Goal: Task Accomplishment & Management: Manage account settings

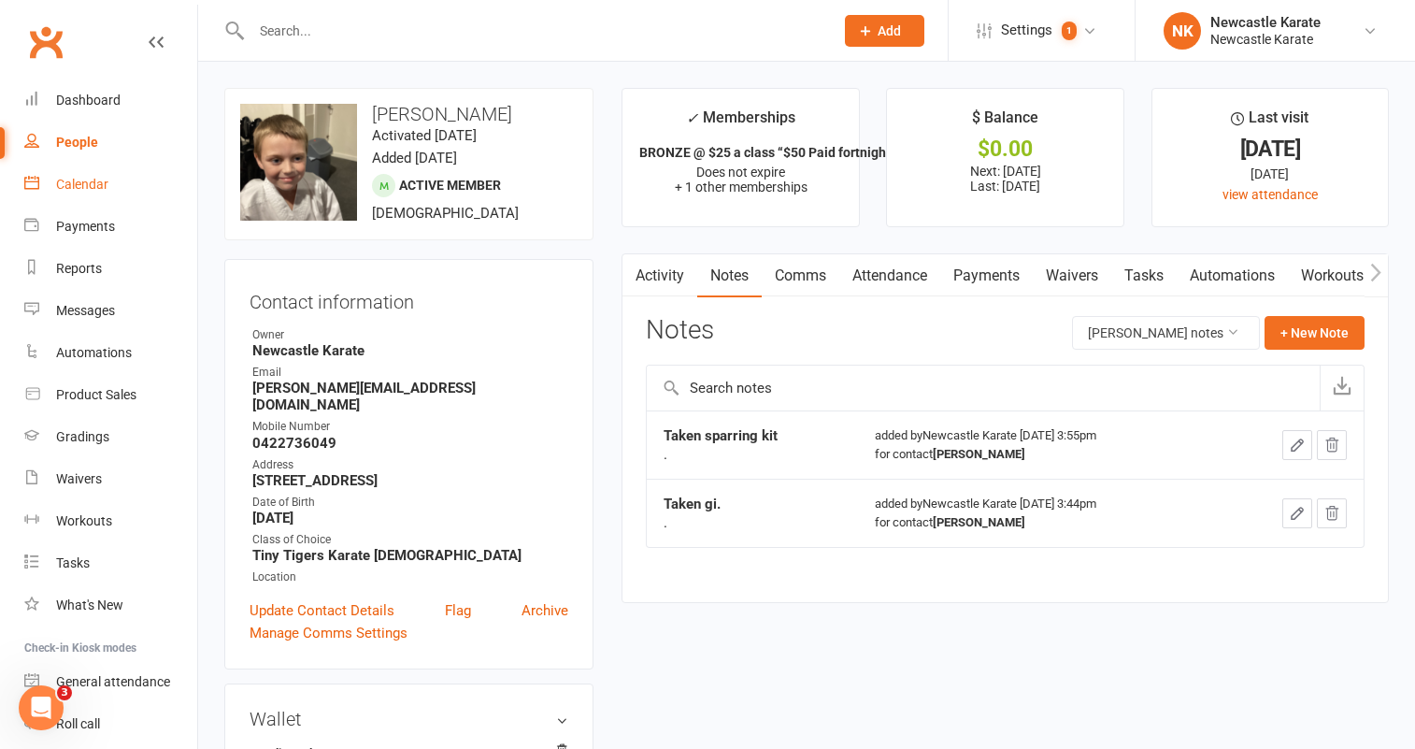
click at [92, 185] on div "Calendar" at bounding box center [82, 184] width 52 height 15
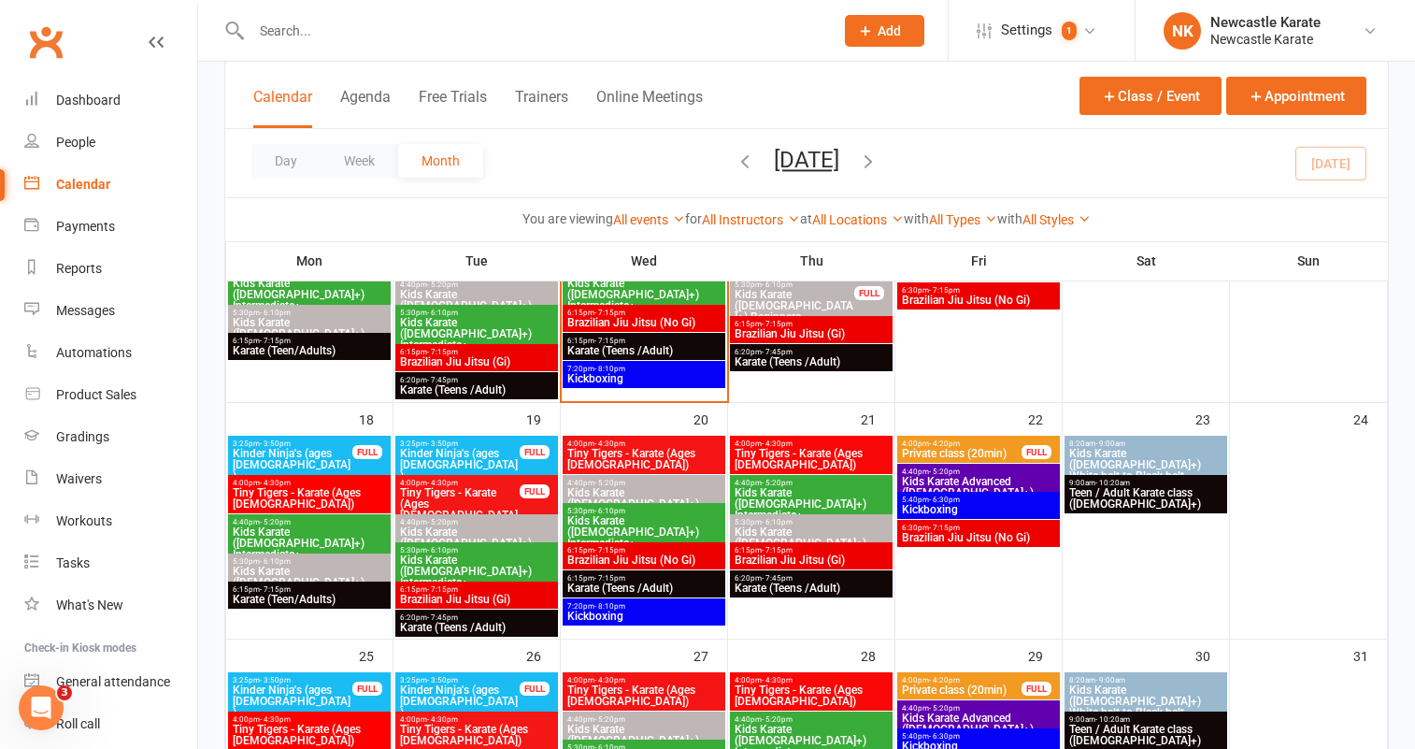
scroll to position [655, 0]
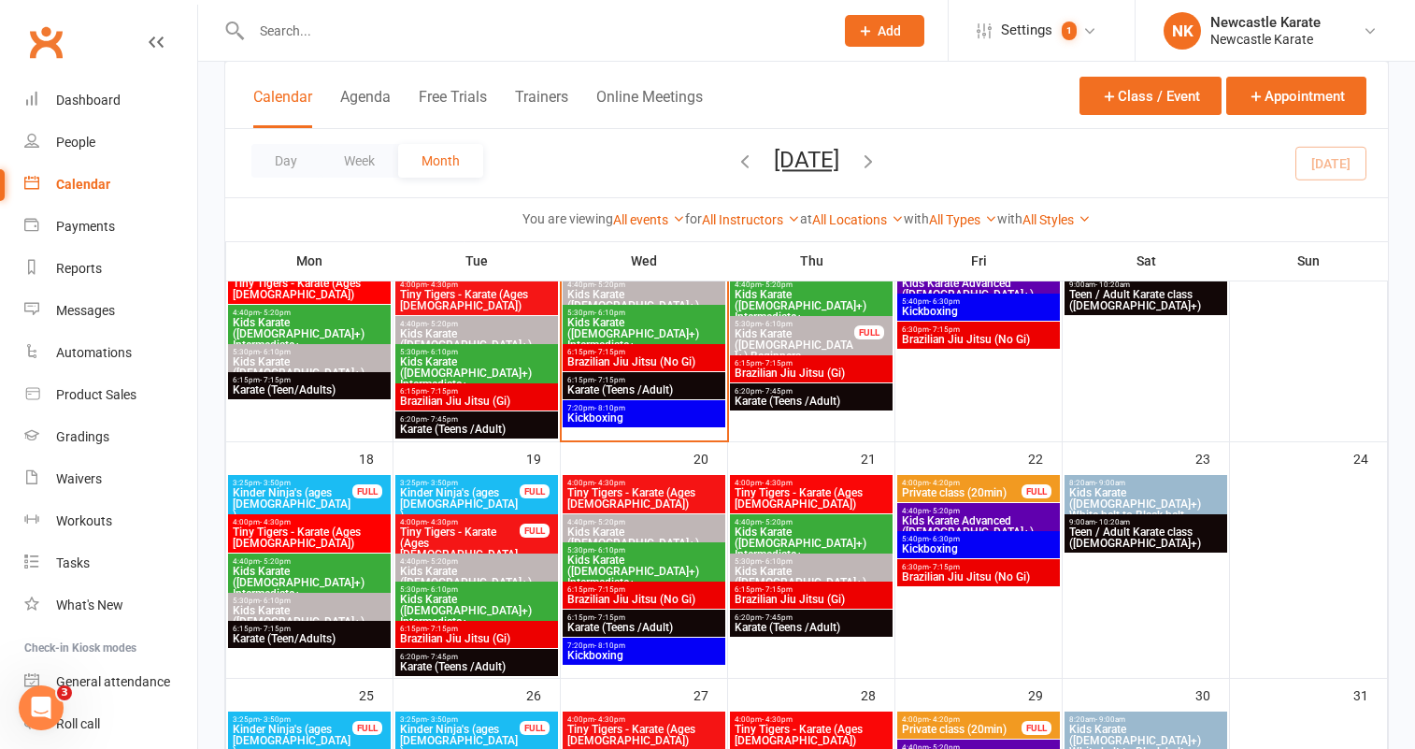
click at [510, 557] on span "4:40pm - 5:20pm" at bounding box center [476, 561] width 155 height 8
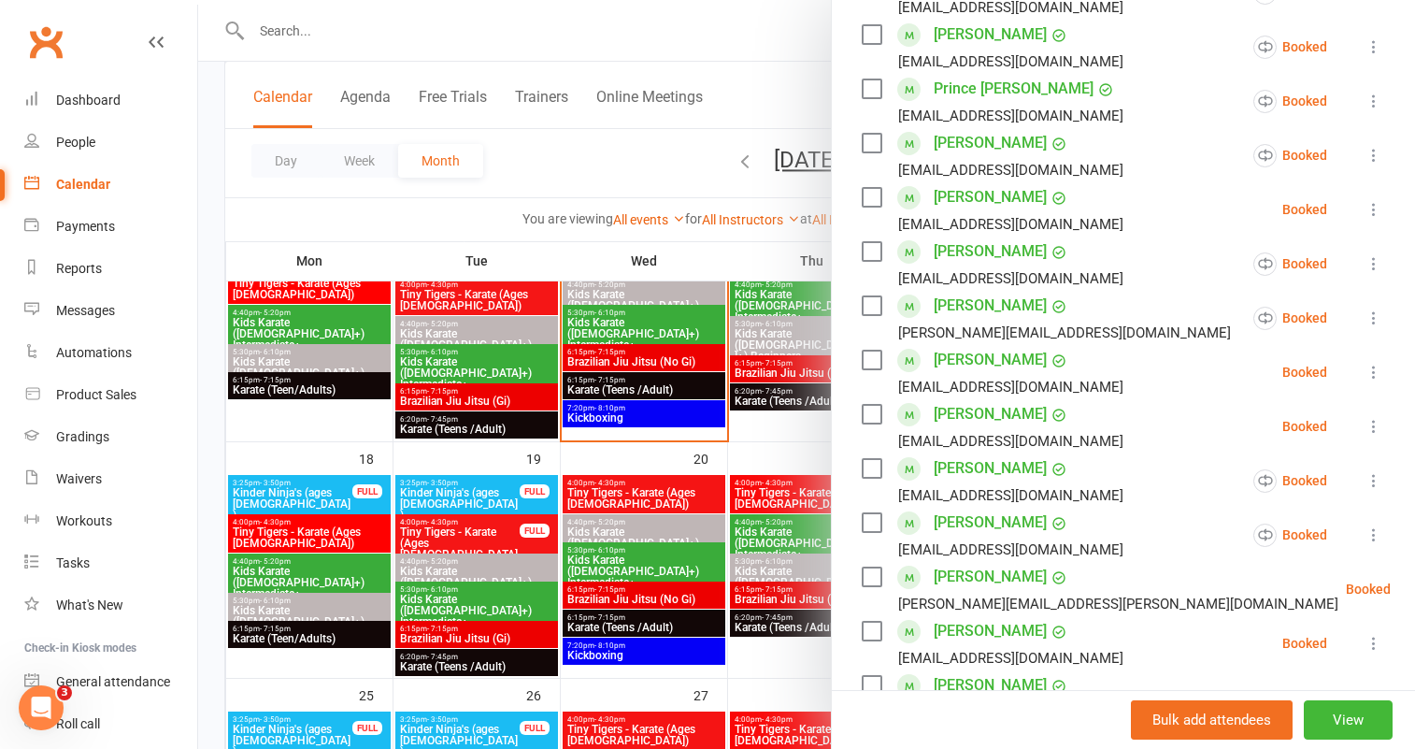
scroll to position [397, 0]
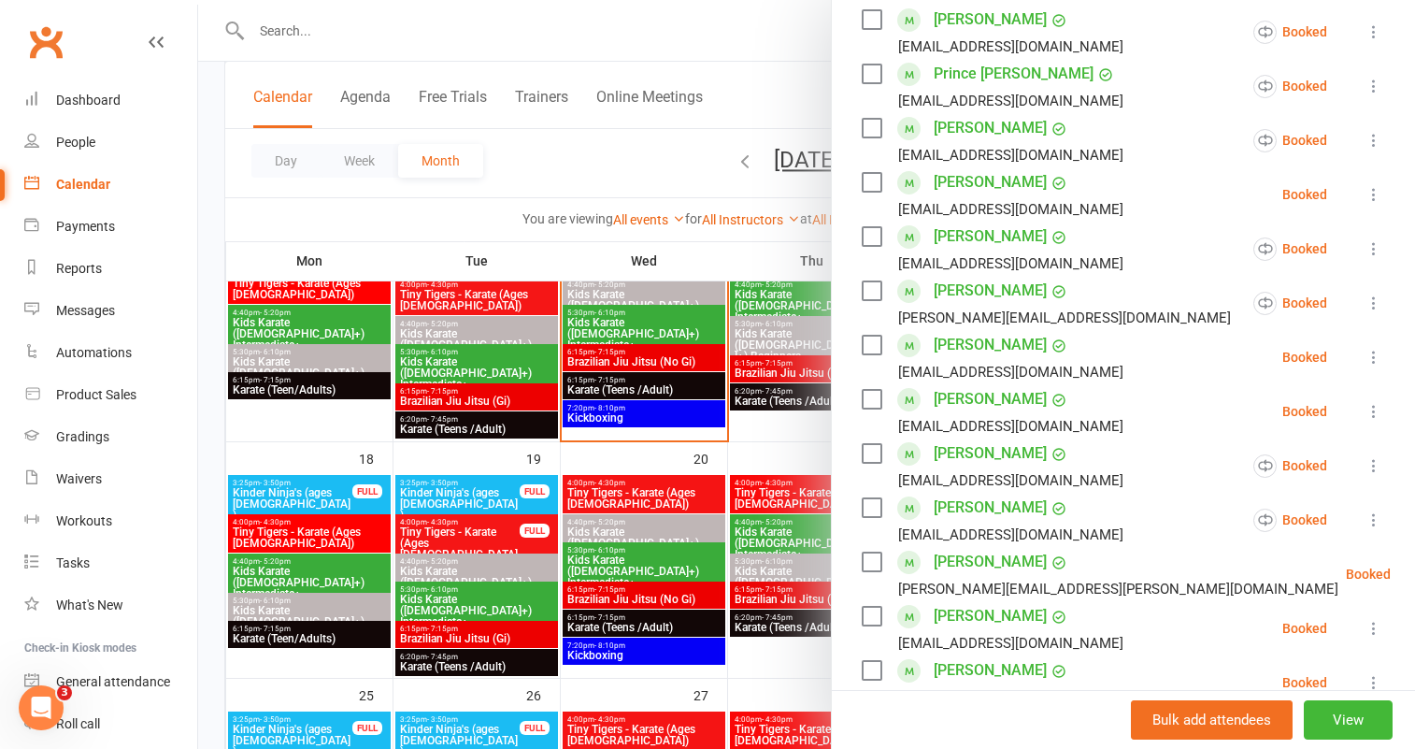
click at [496, 564] on div at bounding box center [806, 374] width 1217 height 749
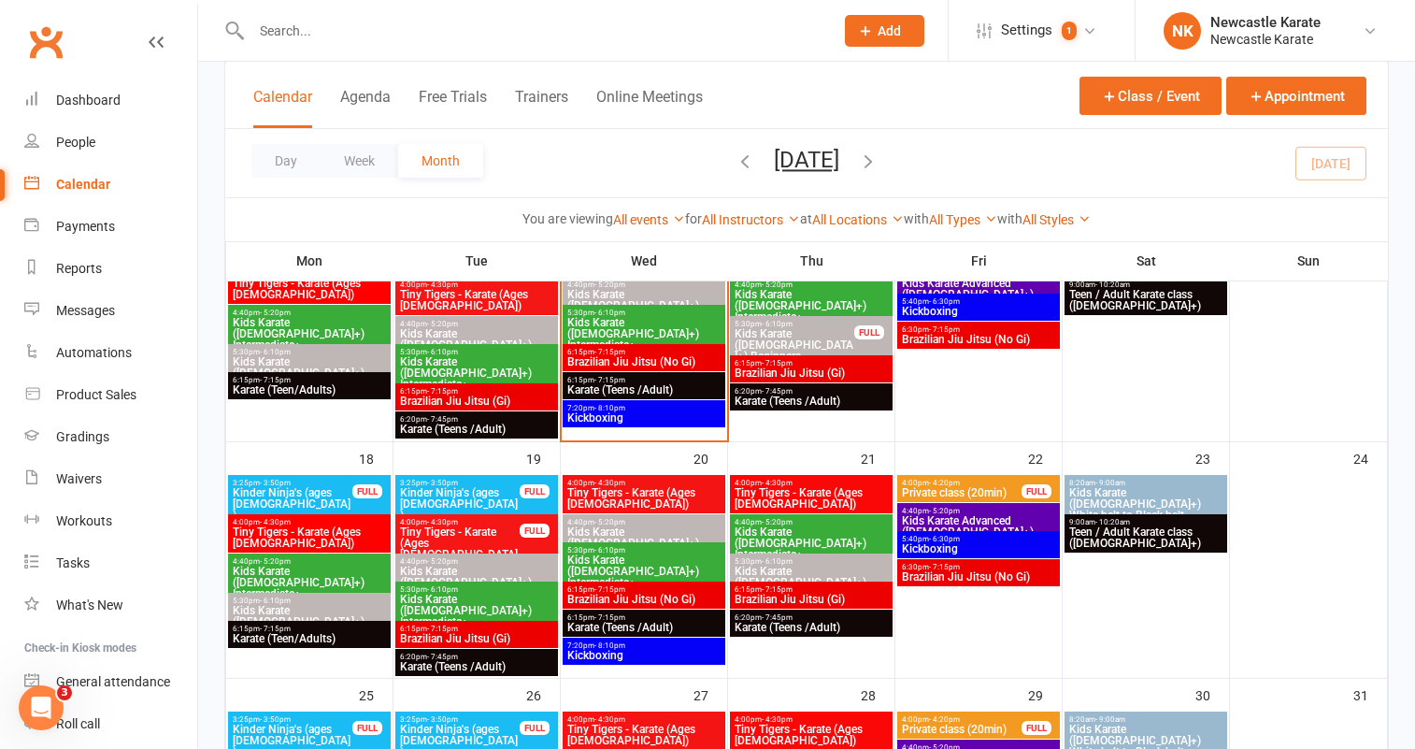
click at [478, 570] on span "Kids Karate ([DEMOGRAPHIC_DATA]+) Beginners" at bounding box center [476, 582] width 155 height 34
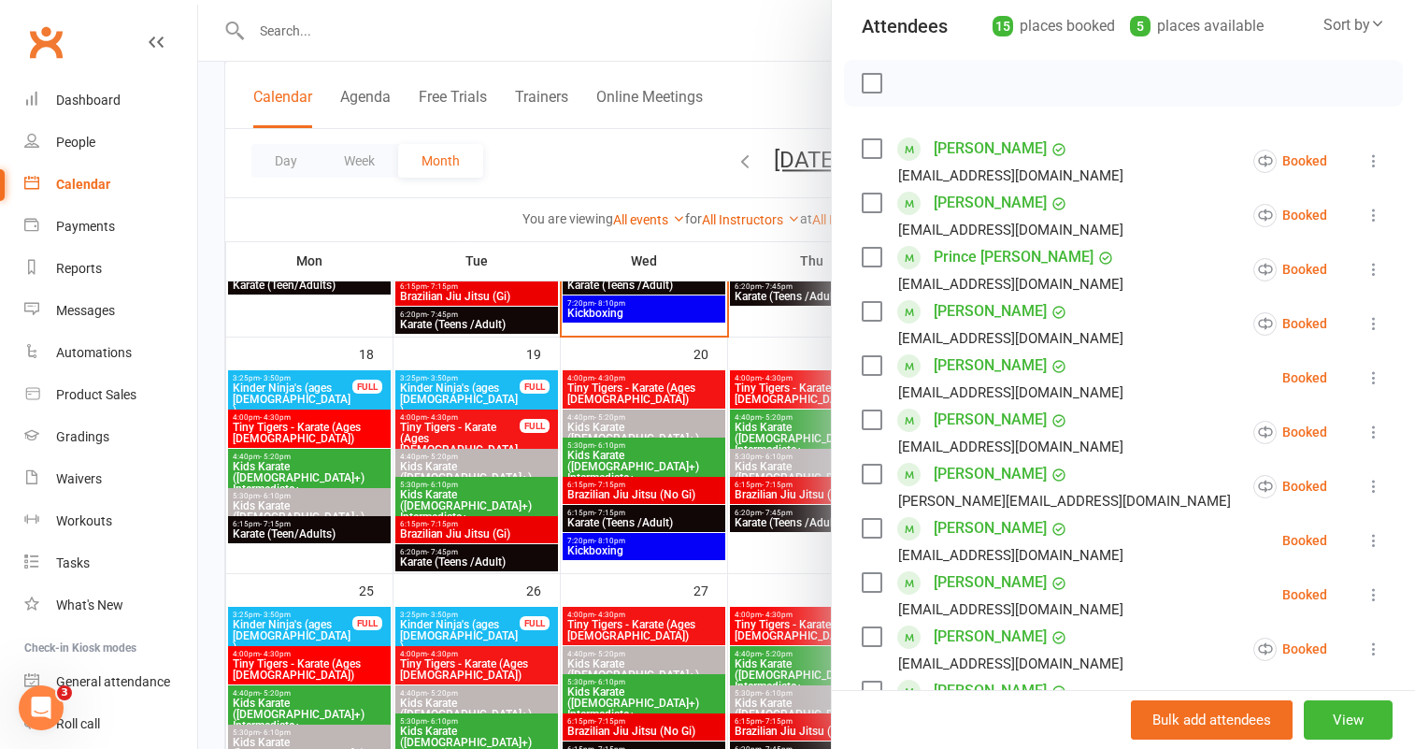
scroll to position [956, 0]
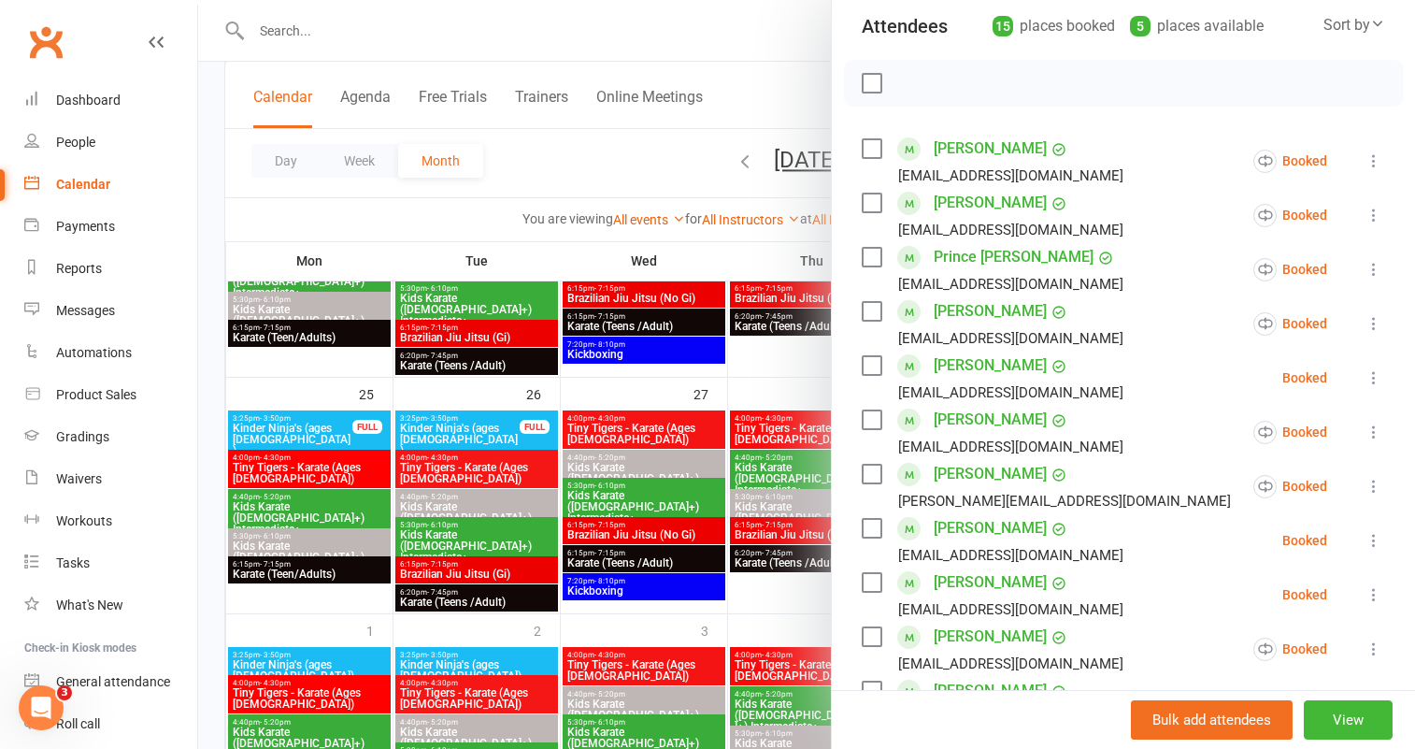
click at [503, 506] on div at bounding box center [806, 374] width 1217 height 749
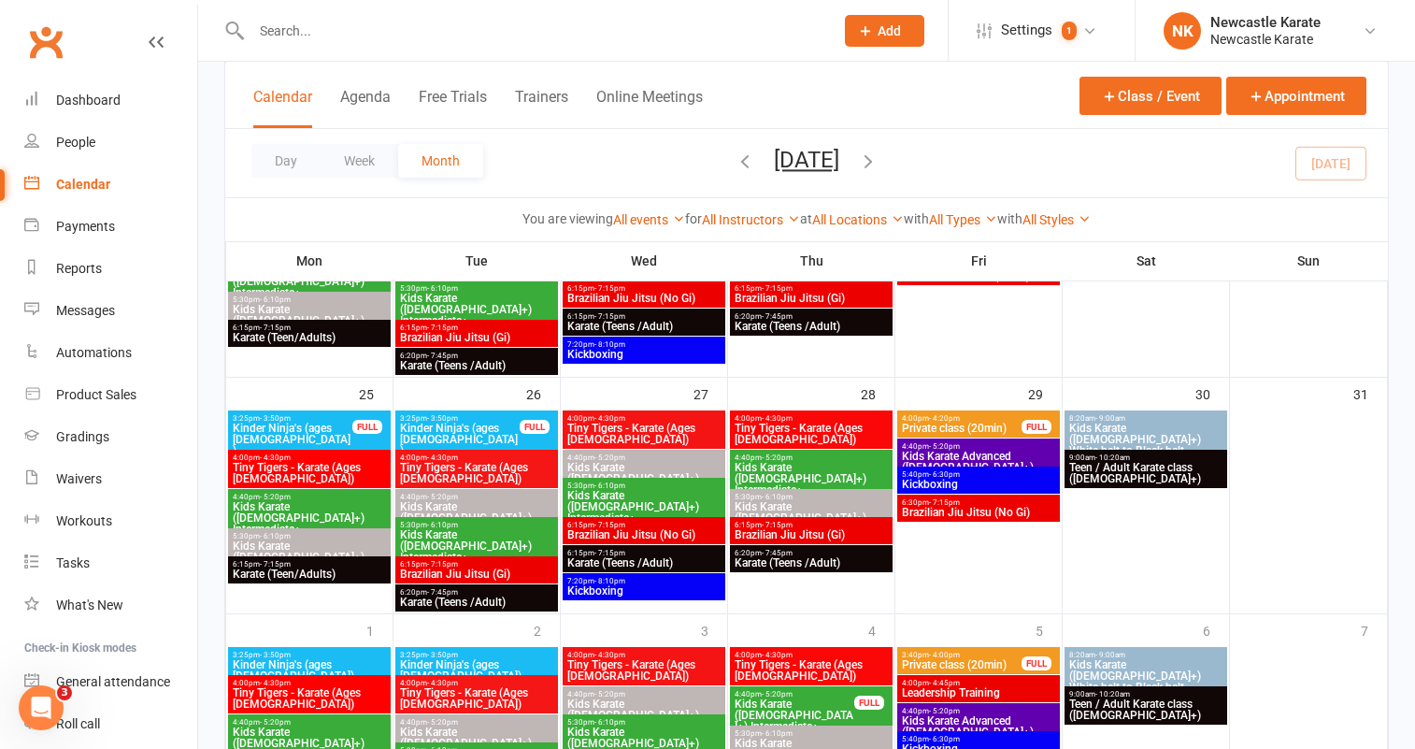
click at [495, 504] on span "Kids Karate ([DEMOGRAPHIC_DATA]+) Beginners" at bounding box center [476, 518] width 155 height 34
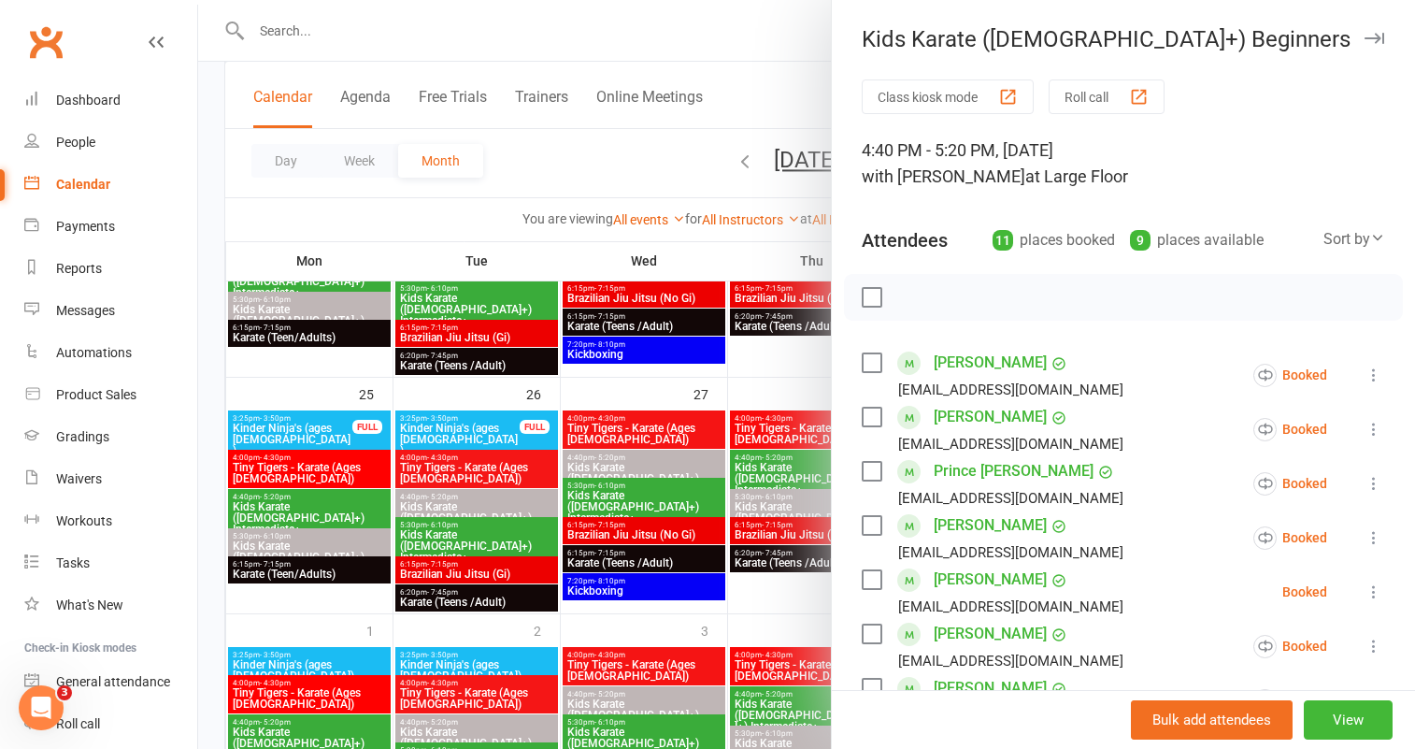
click at [622, 414] on div at bounding box center [806, 374] width 1217 height 749
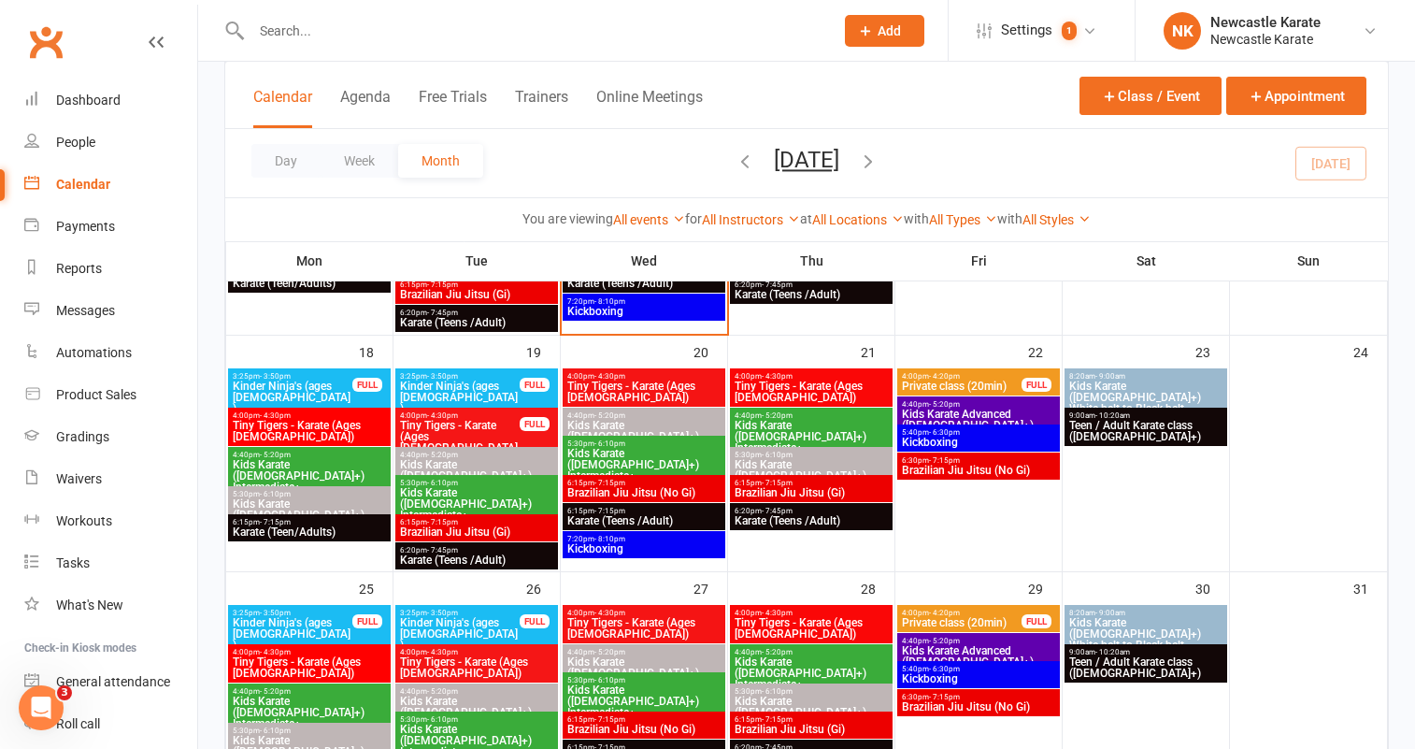
scroll to position [751, 0]
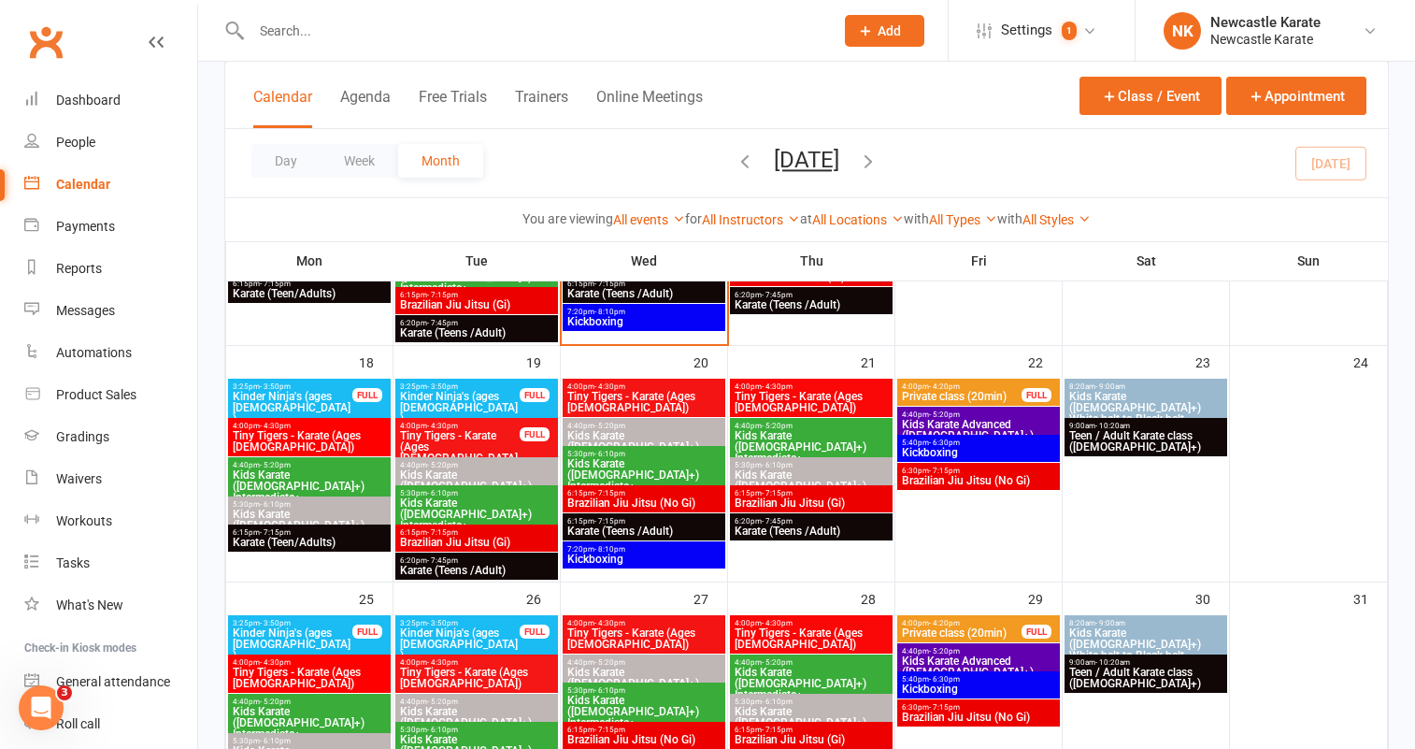
click at [839, 475] on span "Kids Karate ([DEMOGRAPHIC_DATA]+) Beginners" at bounding box center [811, 486] width 155 height 34
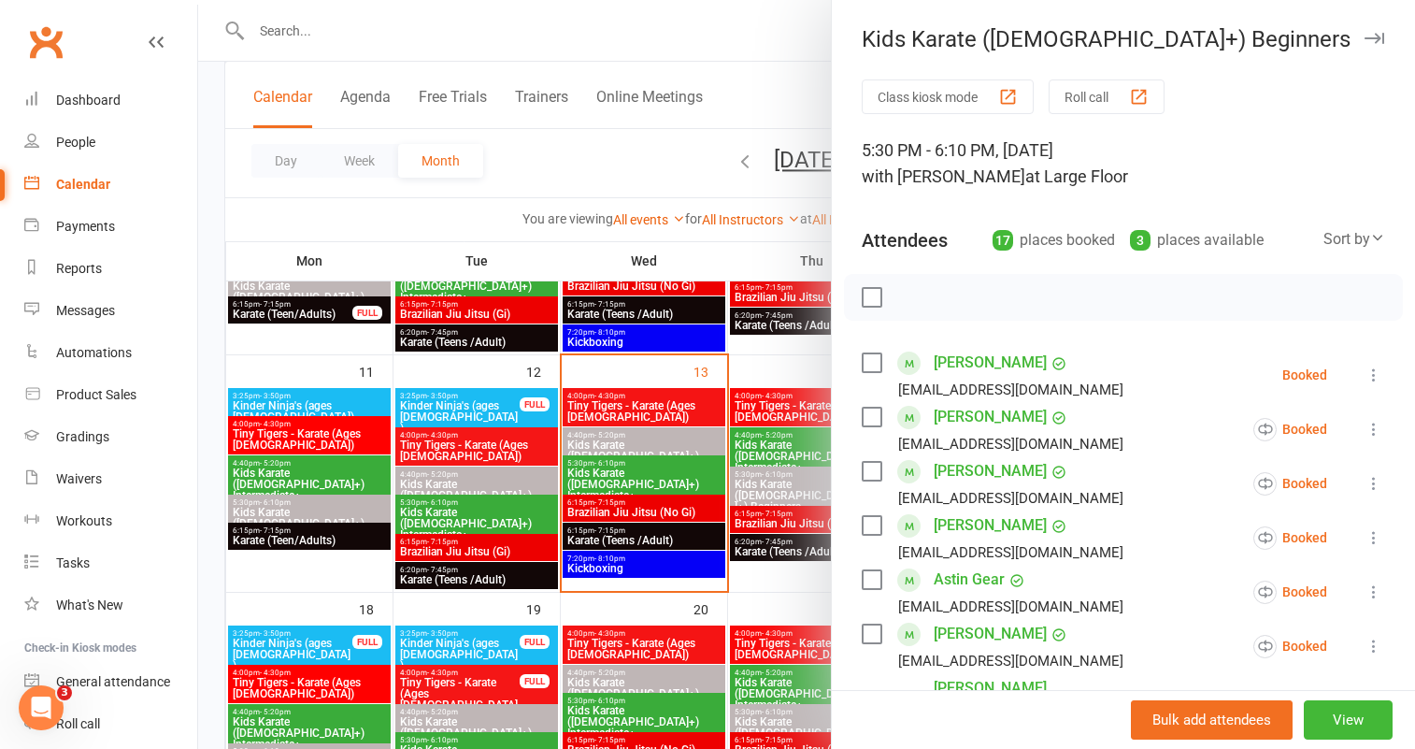
scroll to position [505, 0]
click at [772, 493] on div at bounding box center [806, 374] width 1217 height 749
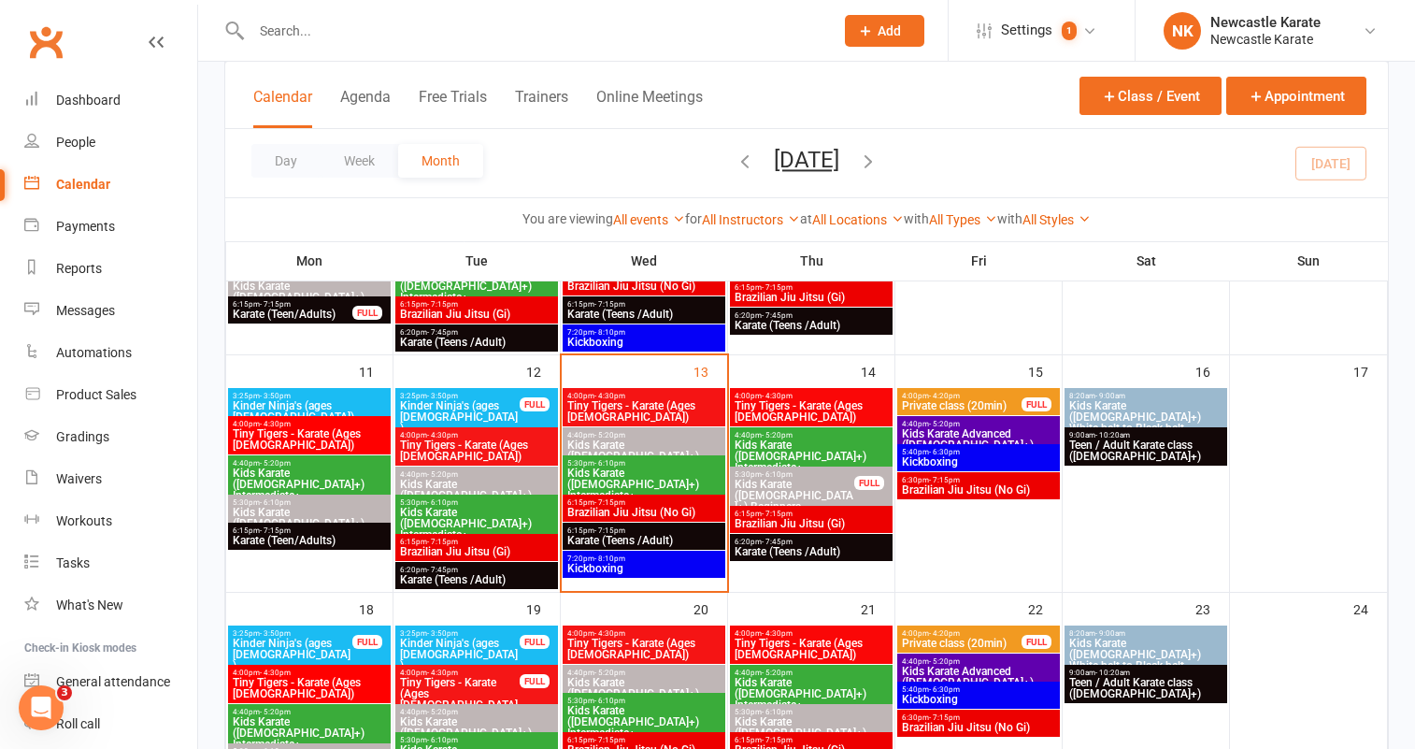
click at [678, 436] on span "4:40pm - 5:20pm" at bounding box center [643, 435] width 155 height 8
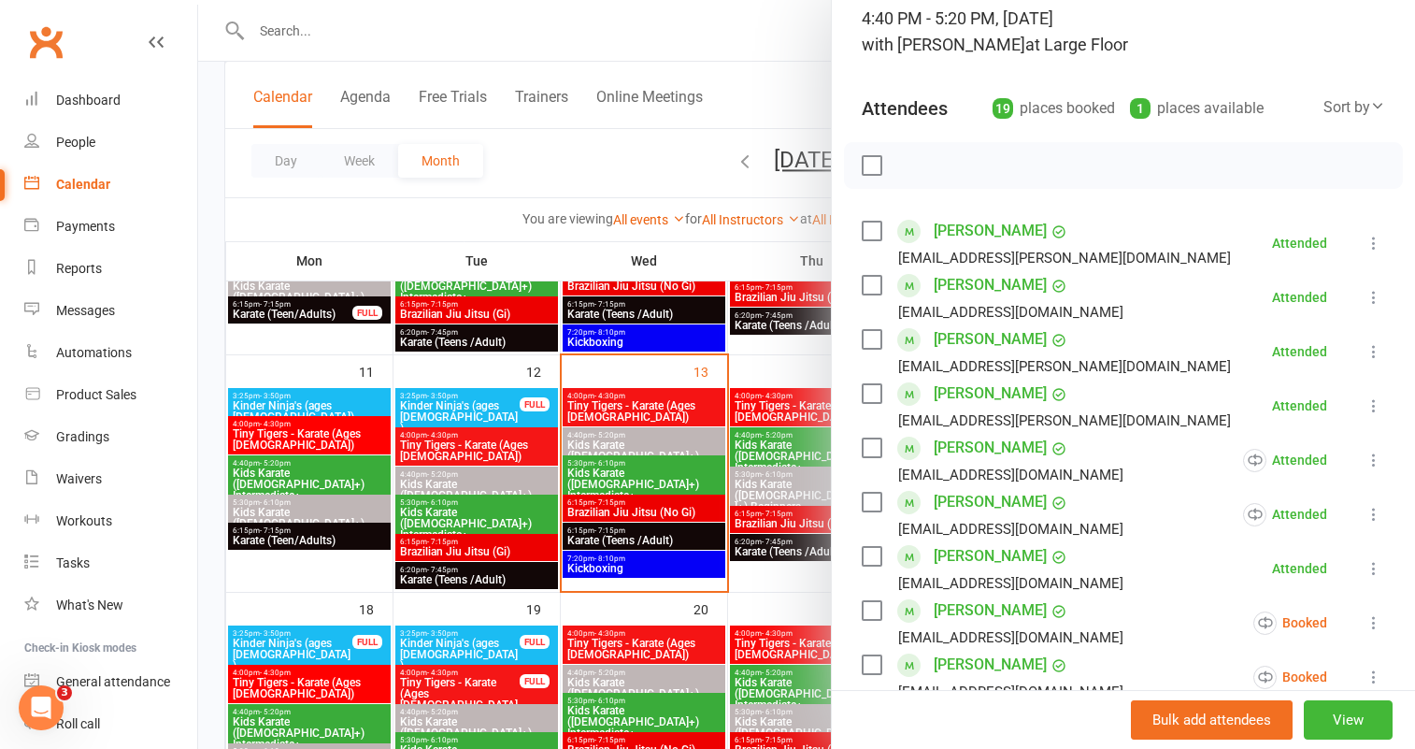
scroll to position [47, 0]
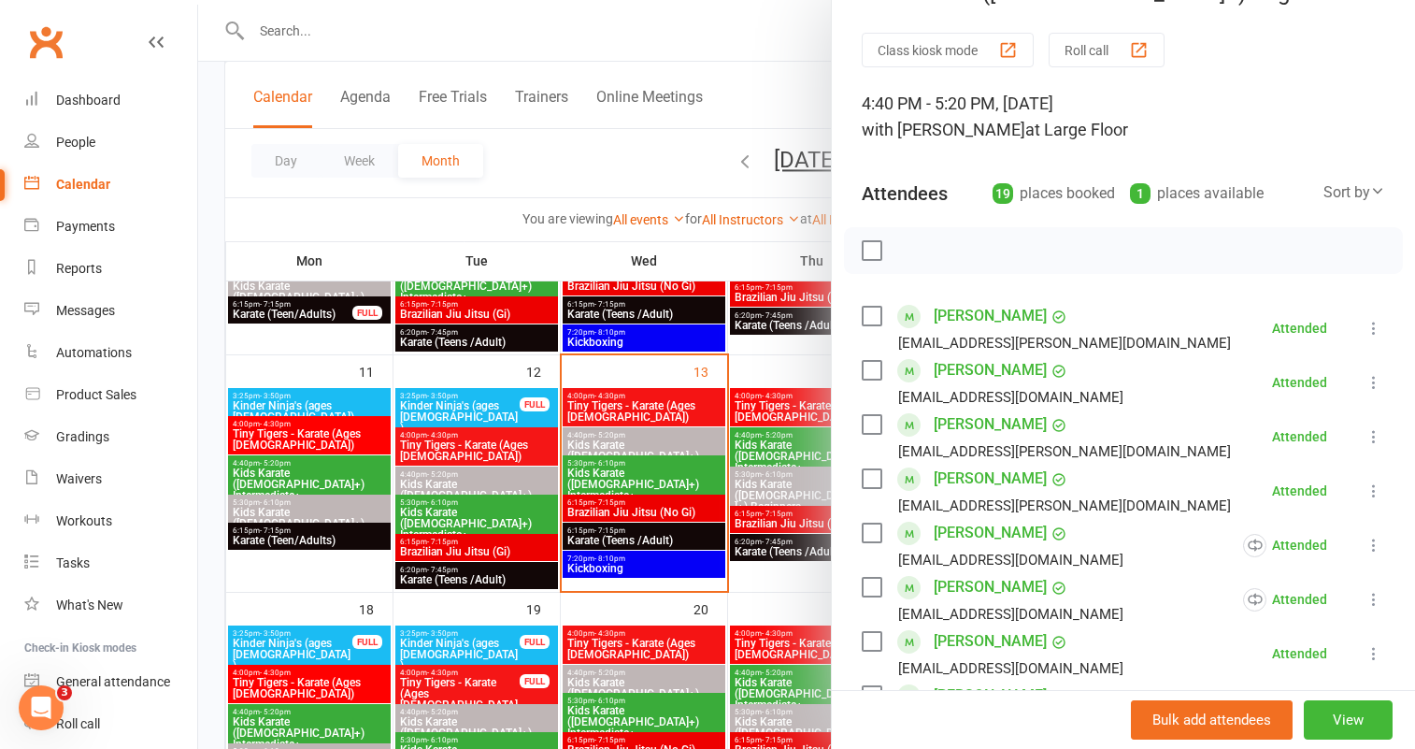
click at [1010, 429] on link "[PERSON_NAME]" at bounding box center [990, 424] width 113 height 30
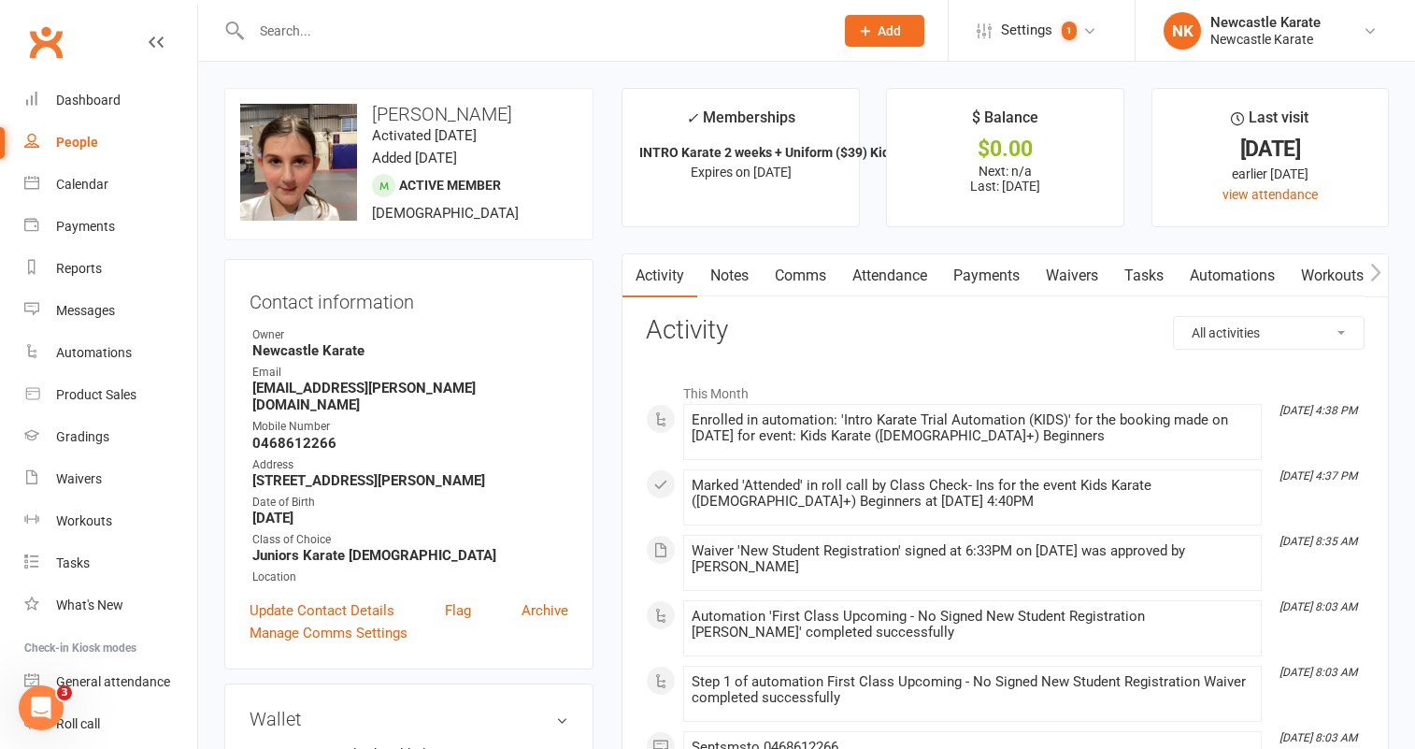
click at [742, 284] on link "Notes" at bounding box center [729, 275] width 64 height 43
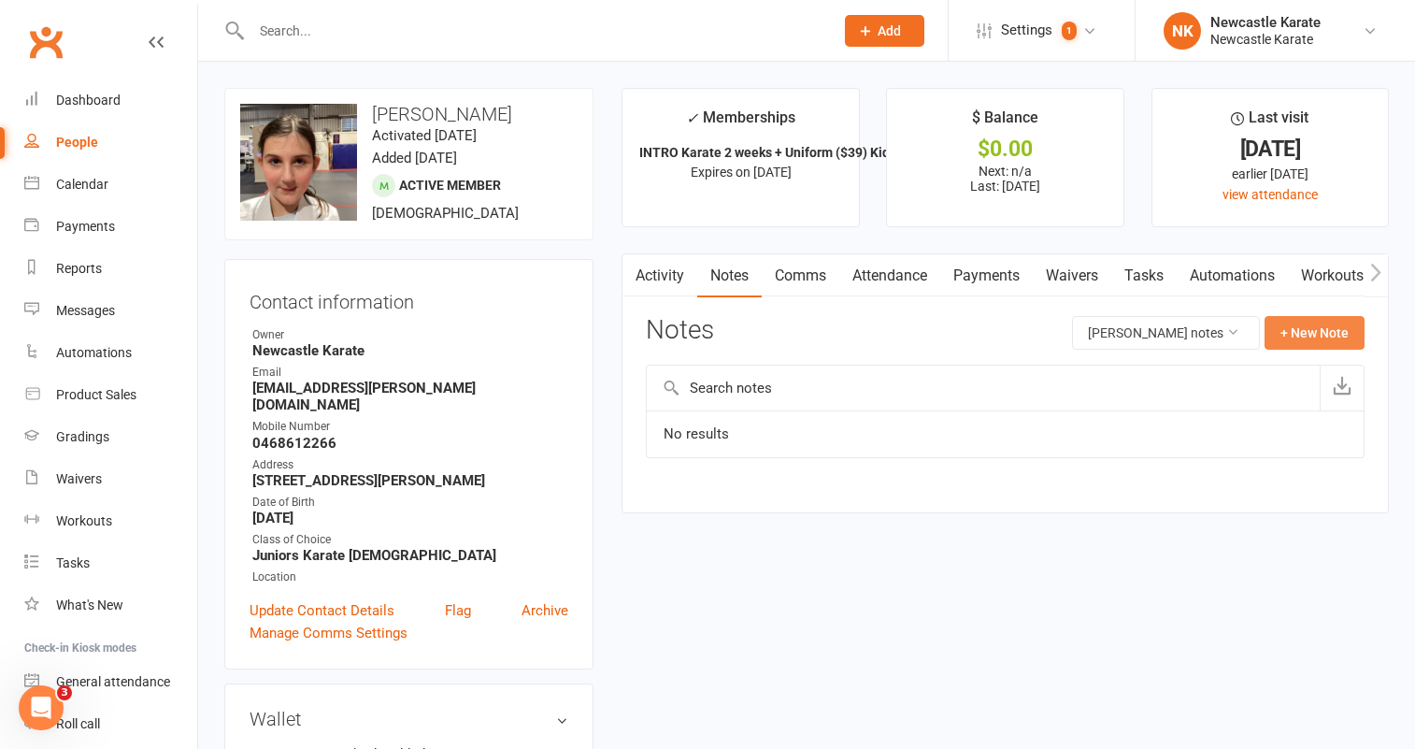
click at [1315, 331] on button "+ New Note" at bounding box center [1314, 333] width 100 height 34
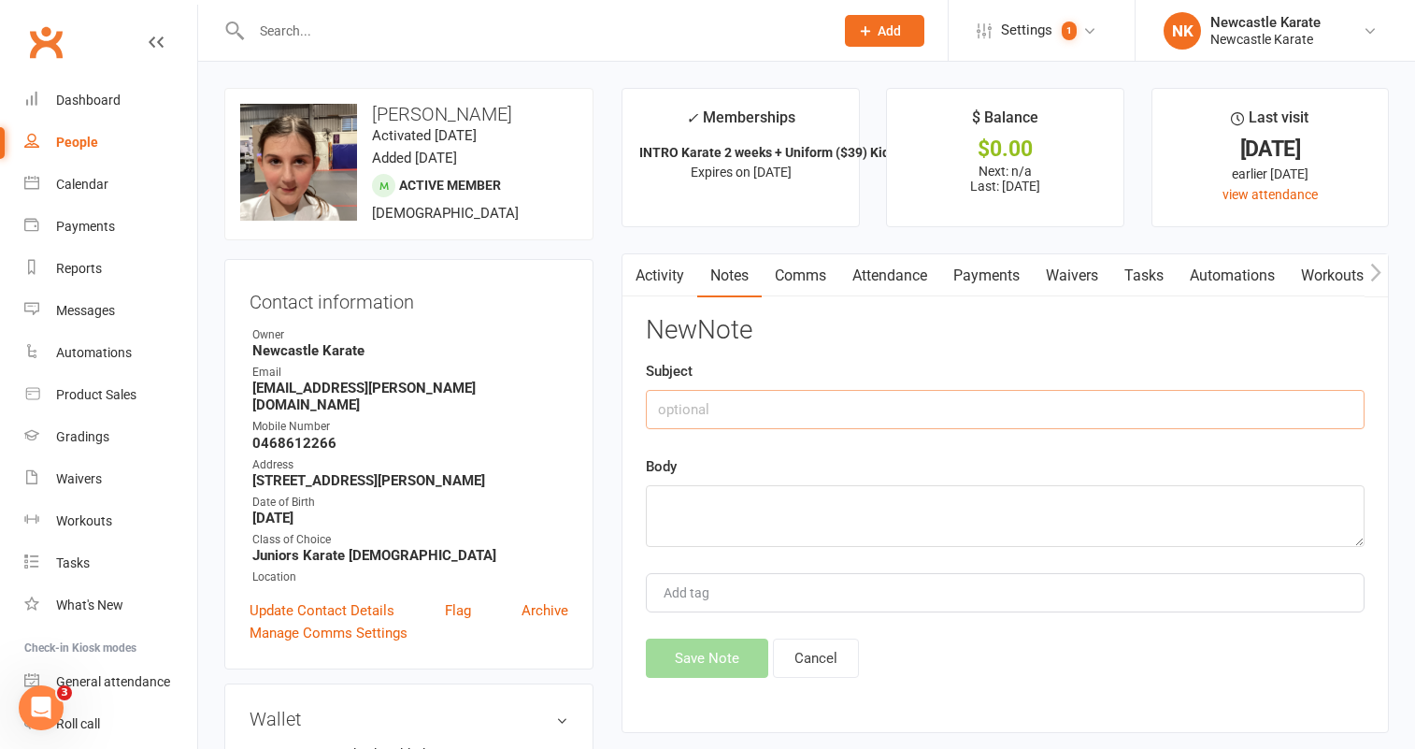
click at [769, 417] on input "text" at bounding box center [1005, 409] width 719 height 39
drag, startPoint x: 756, startPoint y: 410, endPoint x: 653, endPoint y: 413, distance: 102.8
click at [653, 413] on input "Taken gi." at bounding box center [1005, 409] width 719 height 39
type input "Taken gi."
click at [699, 503] on textarea at bounding box center [1005, 516] width 719 height 62
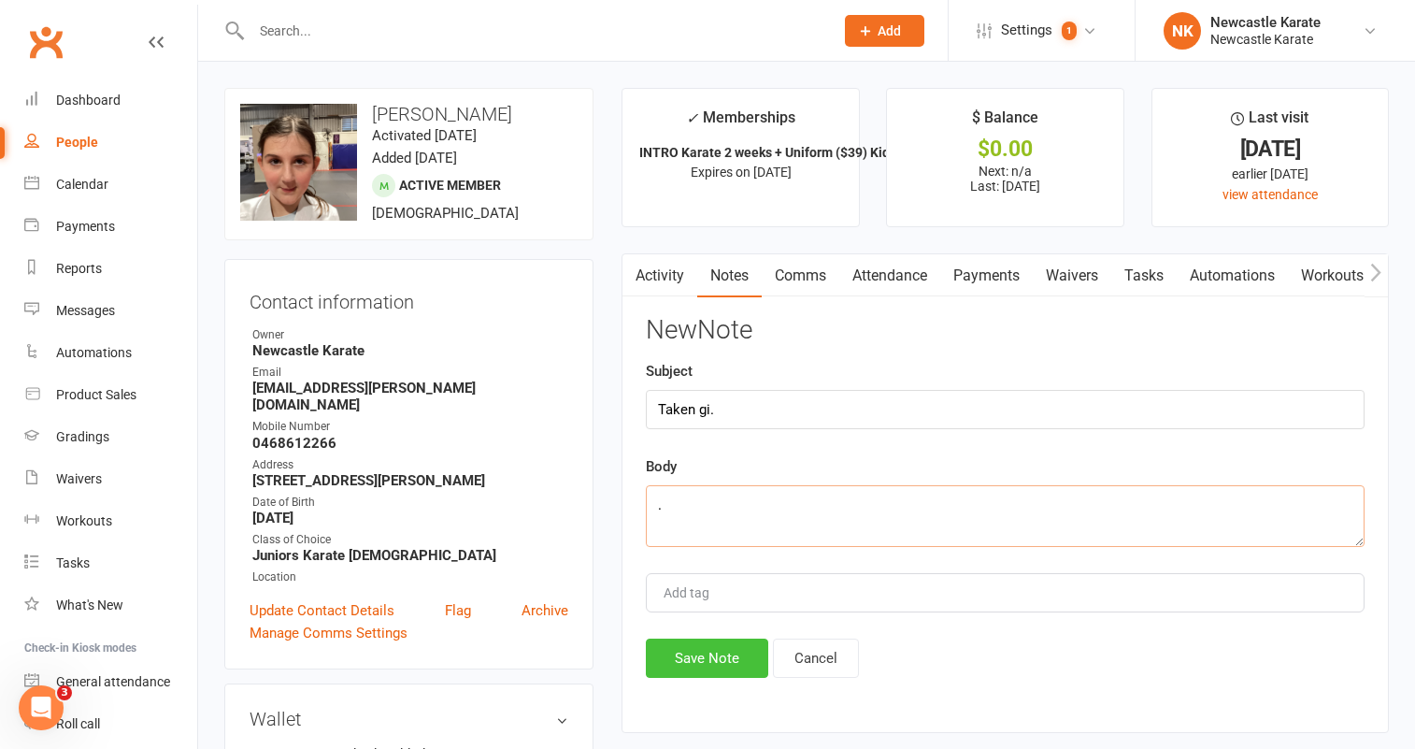
type textarea "."
click at [686, 647] on button "Save Note" at bounding box center [707, 657] width 122 height 39
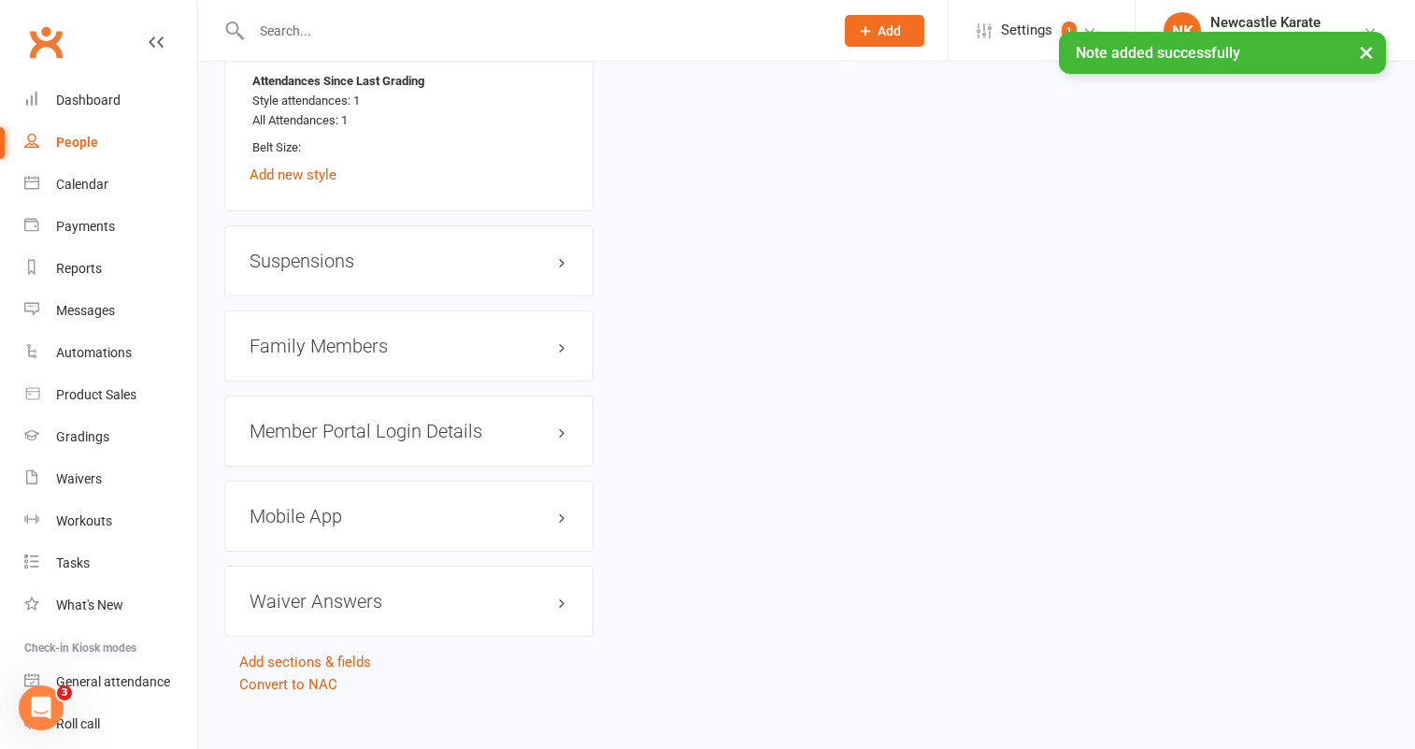
scroll to position [1435, 0]
click at [363, 334] on h3 "Family Members" at bounding box center [409, 344] width 319 height 21
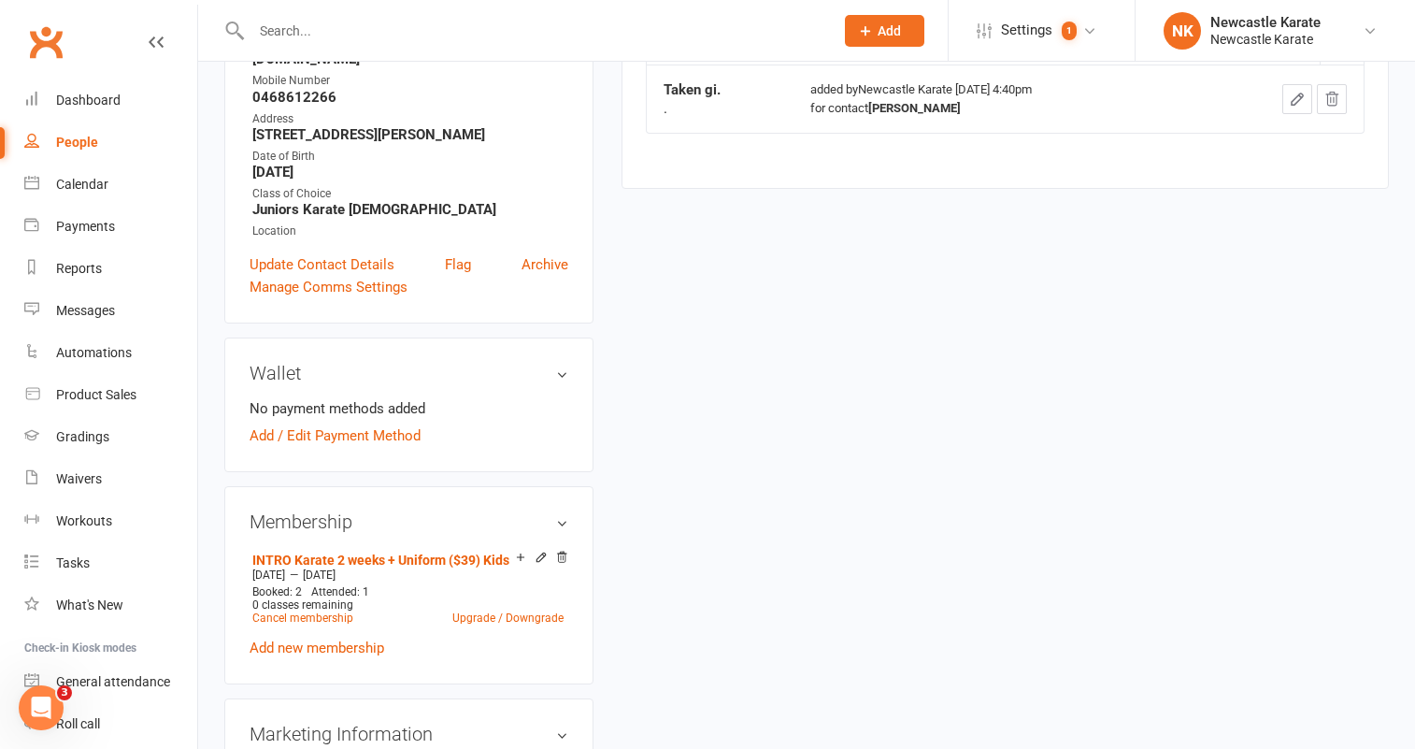
scroll to position [0, 0]
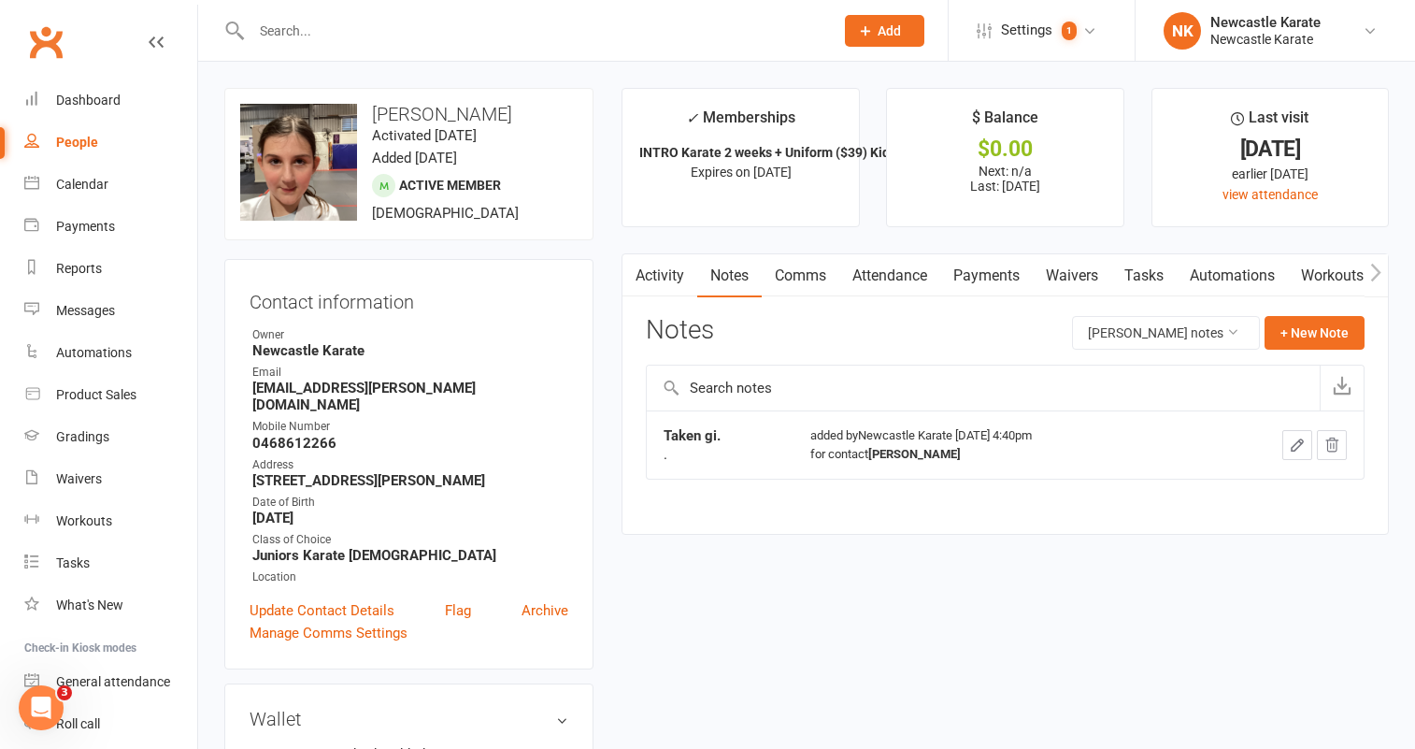
click at [745, 276] on link "Notes" at bounding box center [729, 275] width 64 height 43
click at [1300, 338] on button "+ New Note" at bounding box center [1314, 333] width 100 height 34
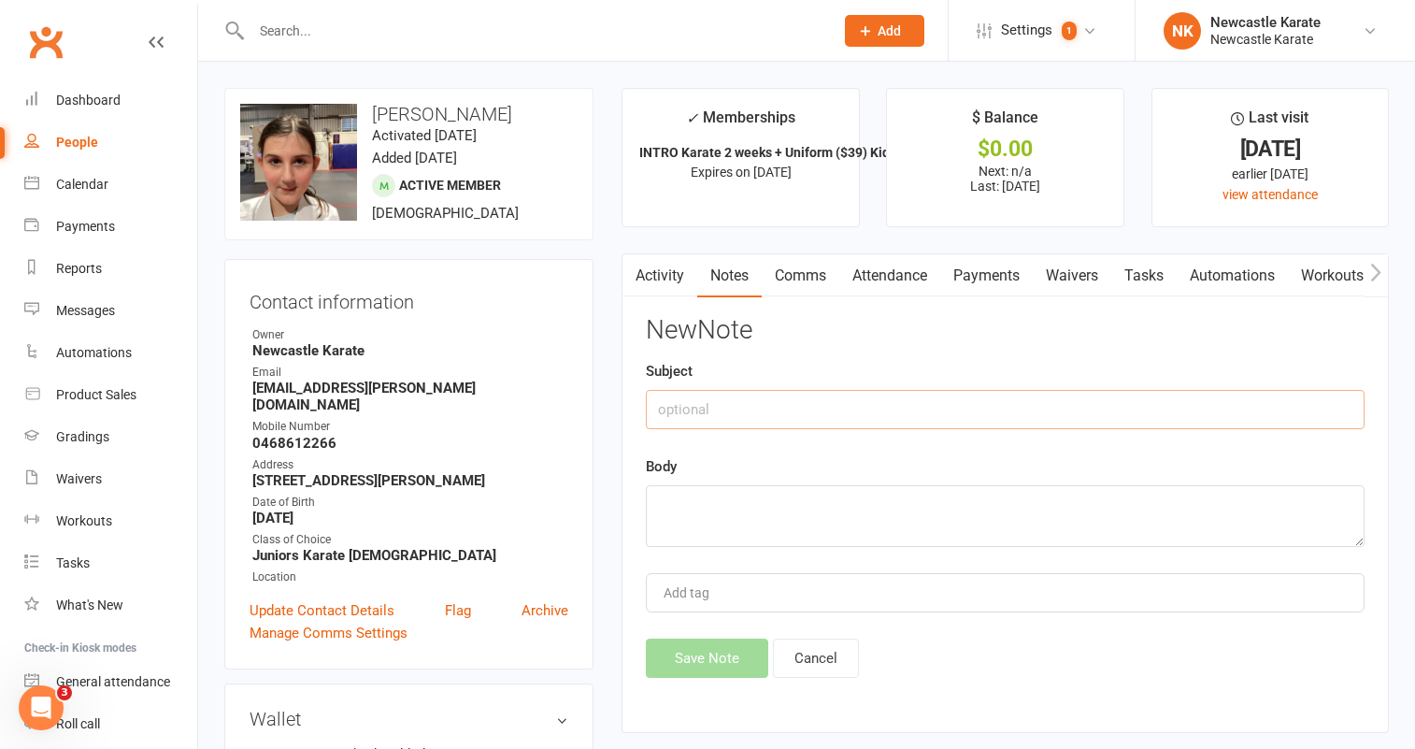
click at [768, 401] on input "text" at bounding box center [1005, 409] width 719 height 39
paste input "Taken gi."
type input "Taken gi."
click at [706, 509] on textarea at bounding box center [1005, 516] width 719 height 62
type textarea "."
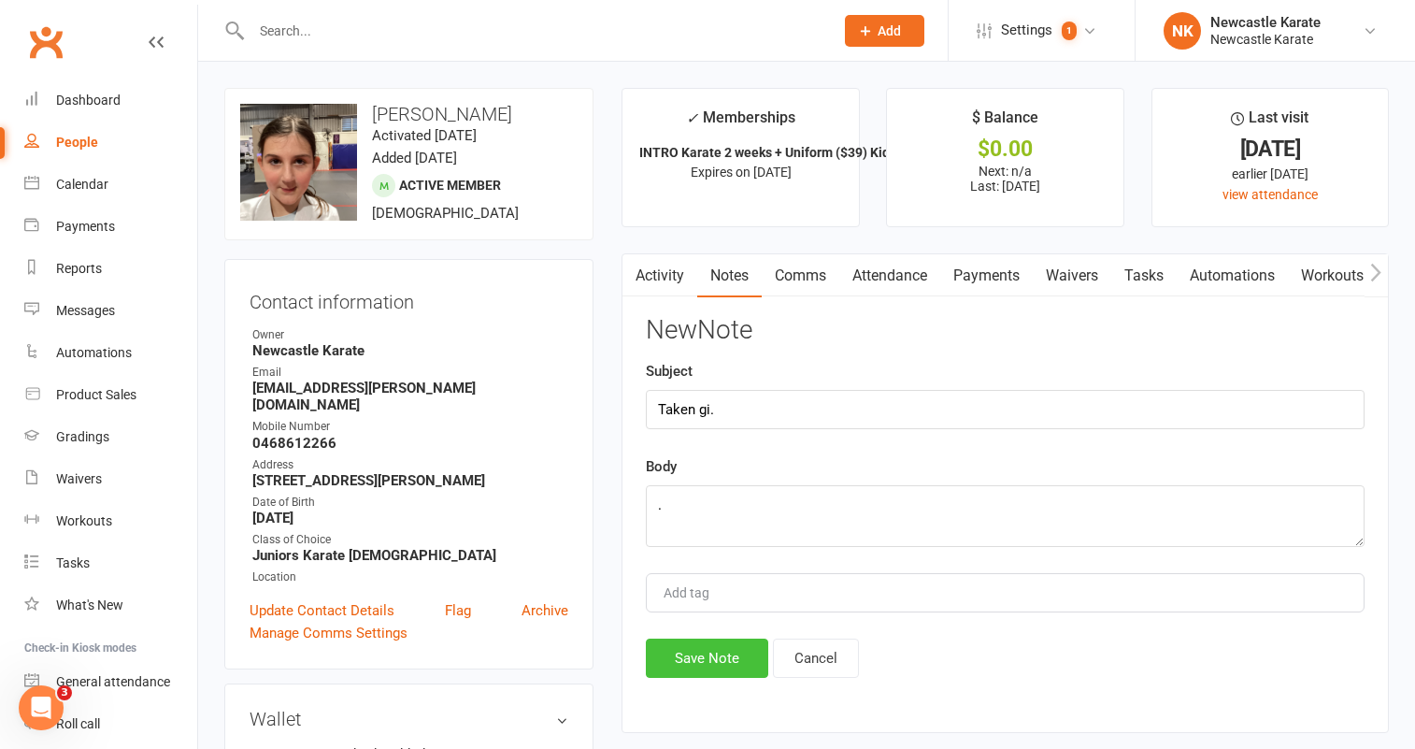
click at [724, 649] on button "Save Note" at bounding box center [707, 657] width 122 height 39
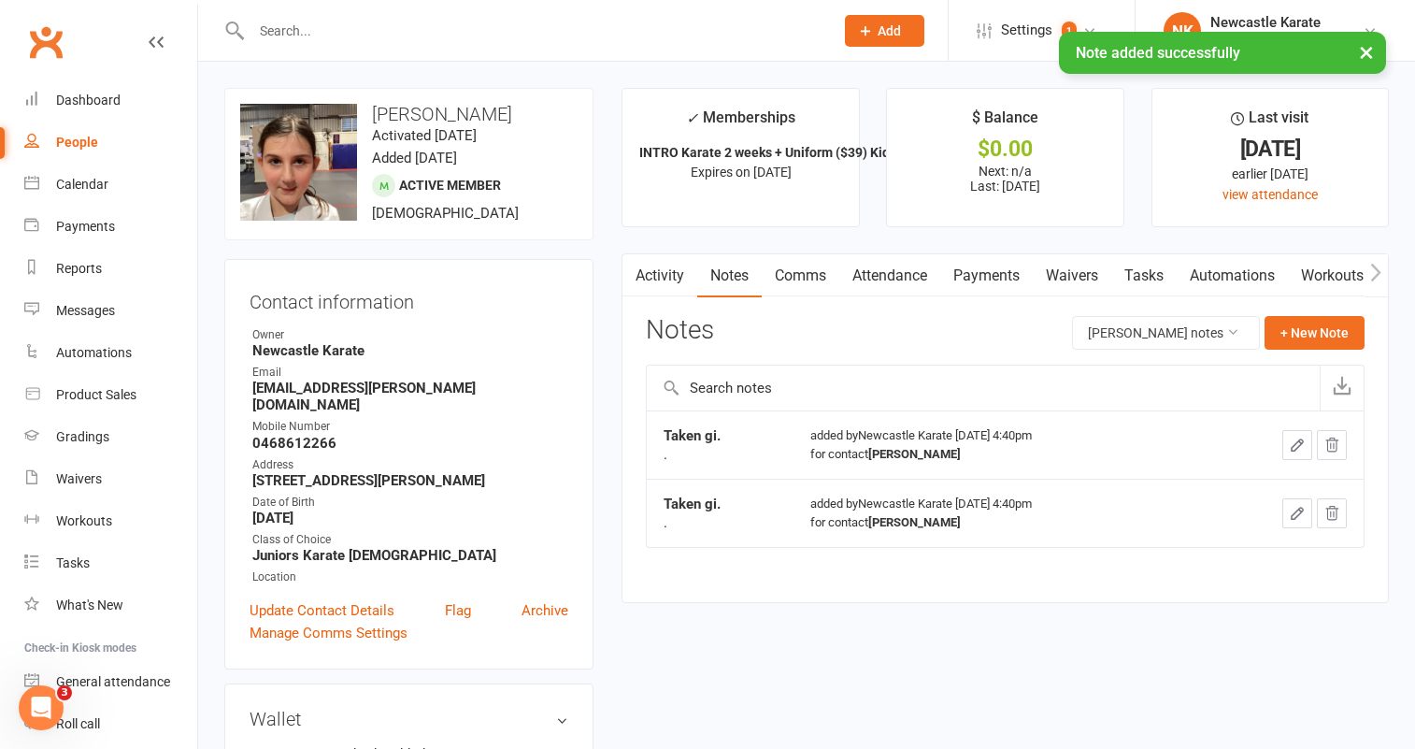
click at [1242, 275] on link "Automations" at bounding box center [1232, 275] width 111 height 43
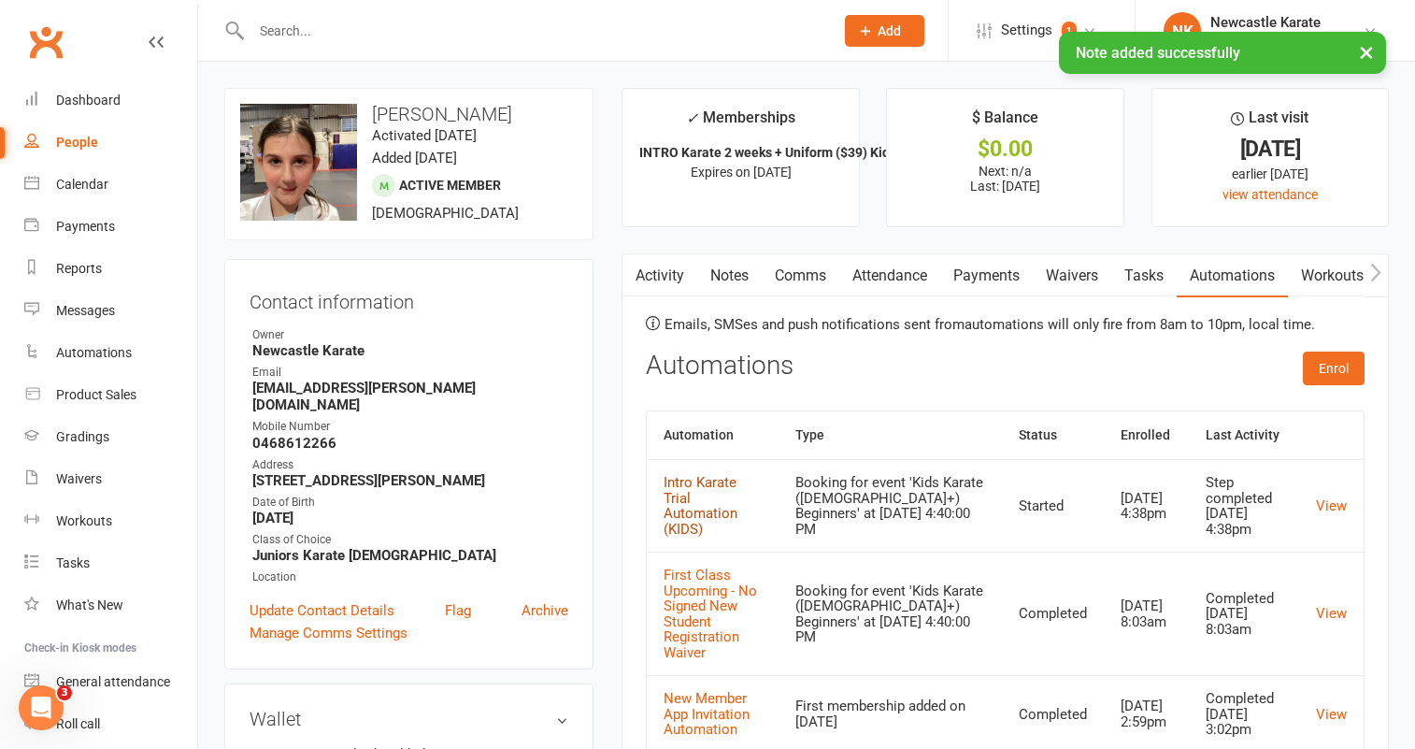
click at [732, 510] on link "Intro Karate Trial Automation (KIDS)" at bounding box center [700, 506] width 74 height 64
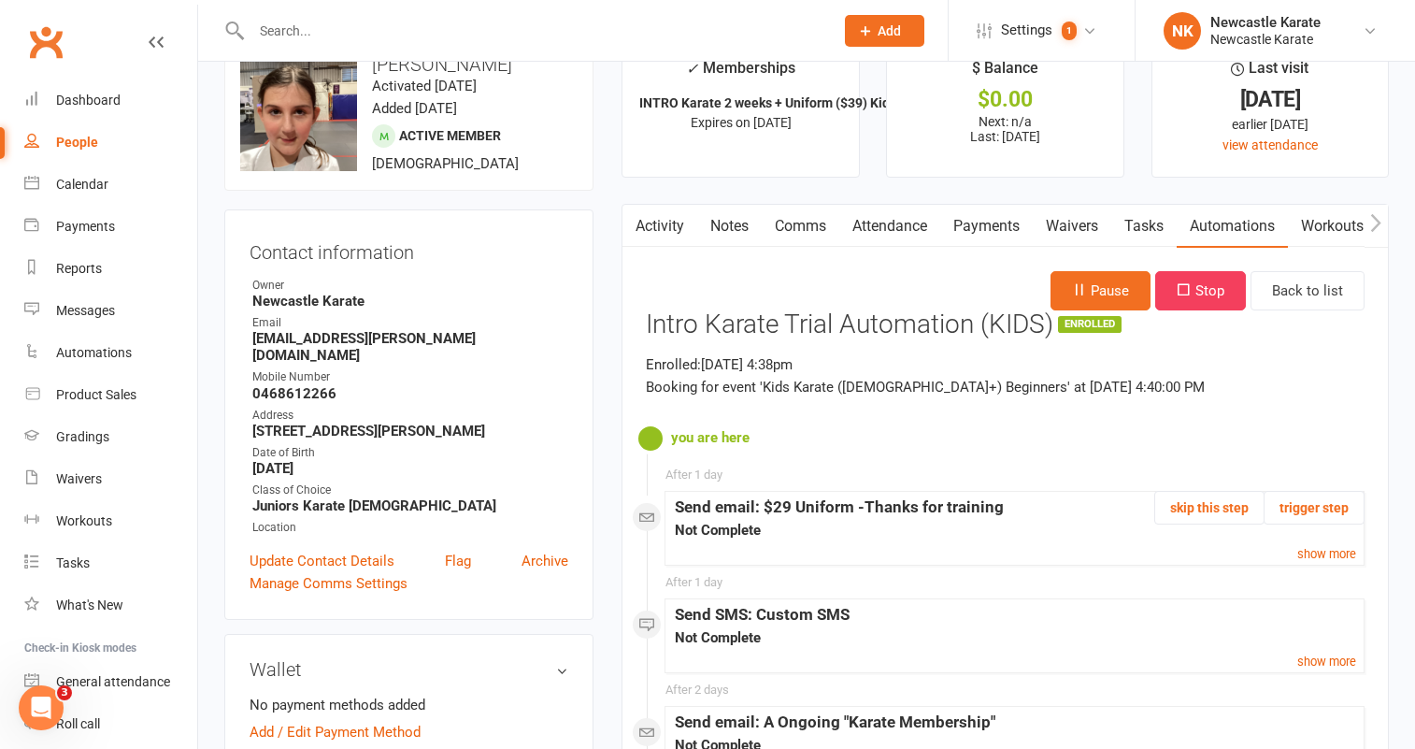
scroll to position [50, 0]
click at [1218, 510] on button "skip this step" at bounding box center [1209, 507] width 110 height 34
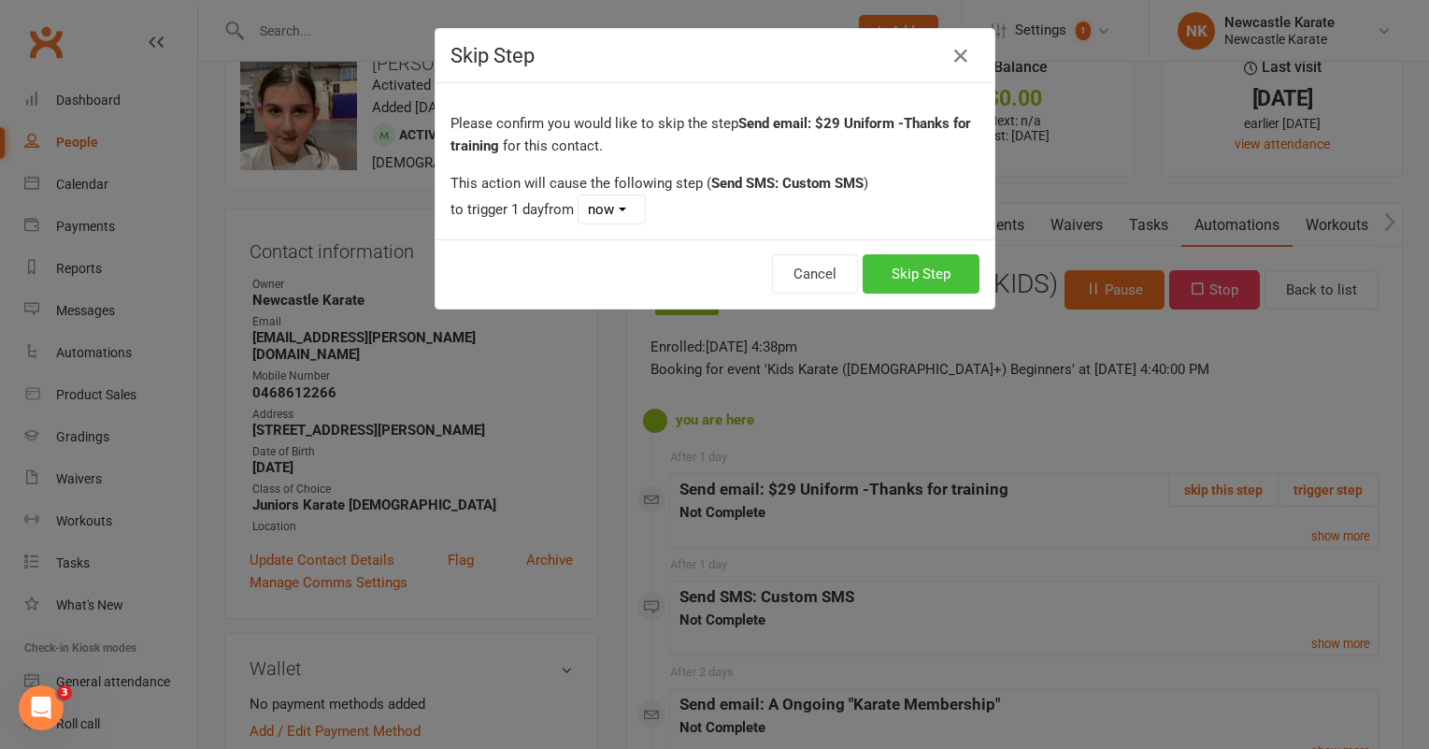
click at [892, 271] on button "Skip Step" at bounding box center [921, 273] width 117 height 39
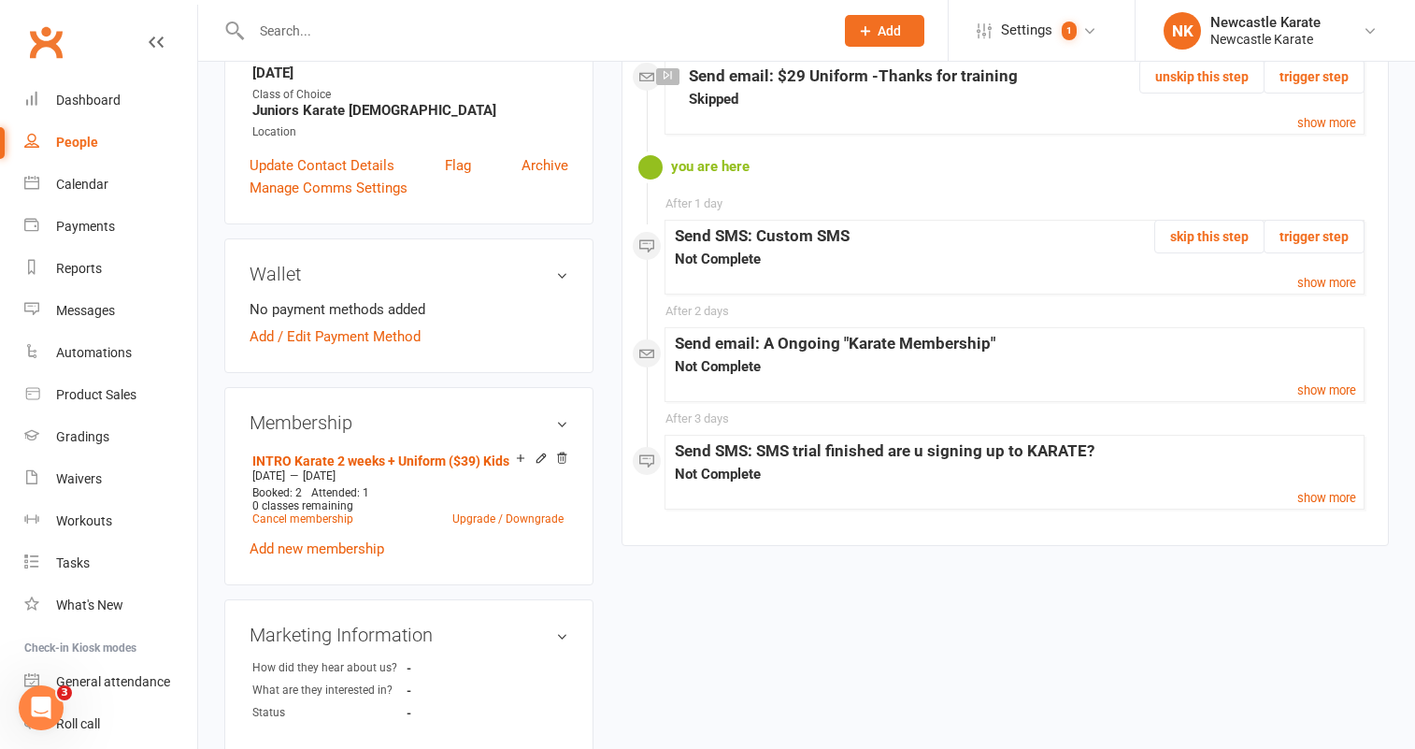
scroll to position [484, 0]
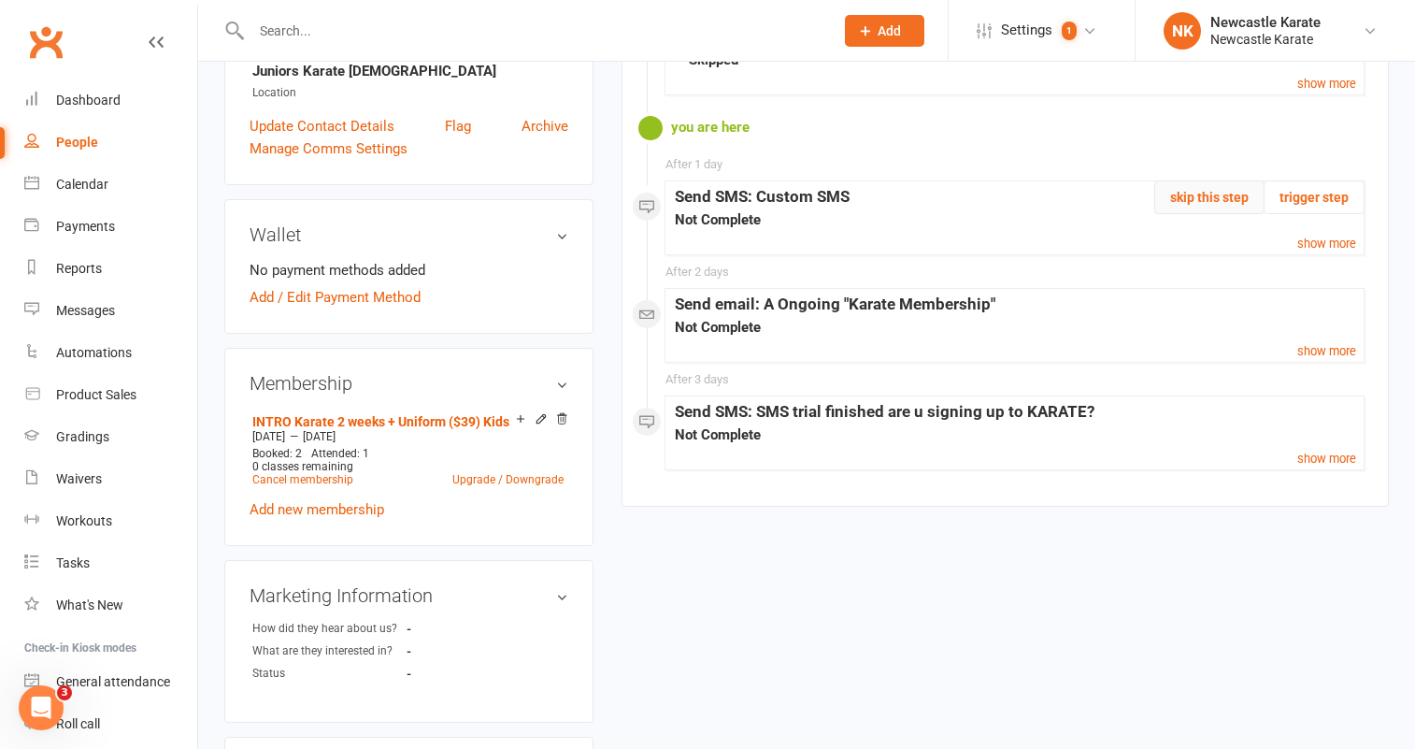
click at [1220, 200] on button "skip this step" at bounding box center [1209, 197] width 110 height 34
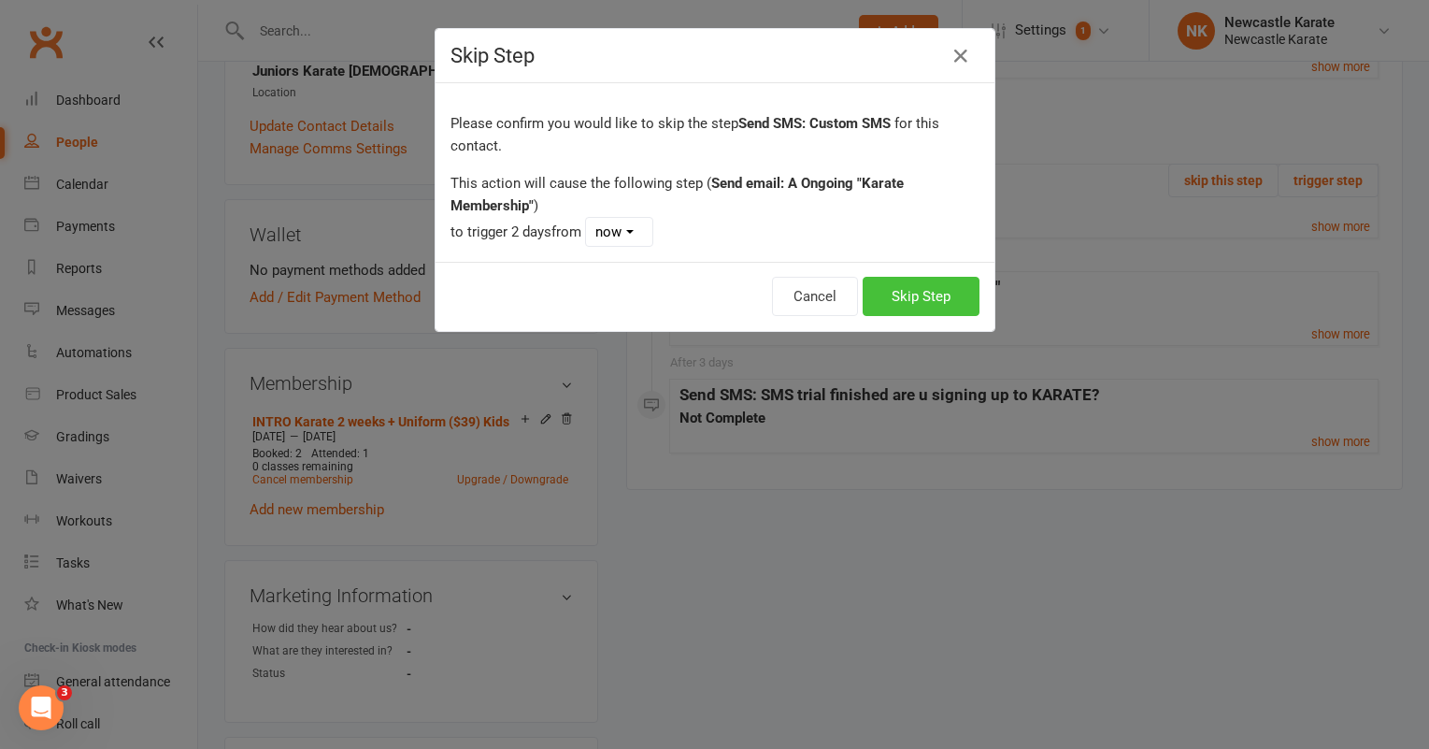
click at [944, 299] on button "Skip Step" at bounding box center [921, 296] width 117 height 39
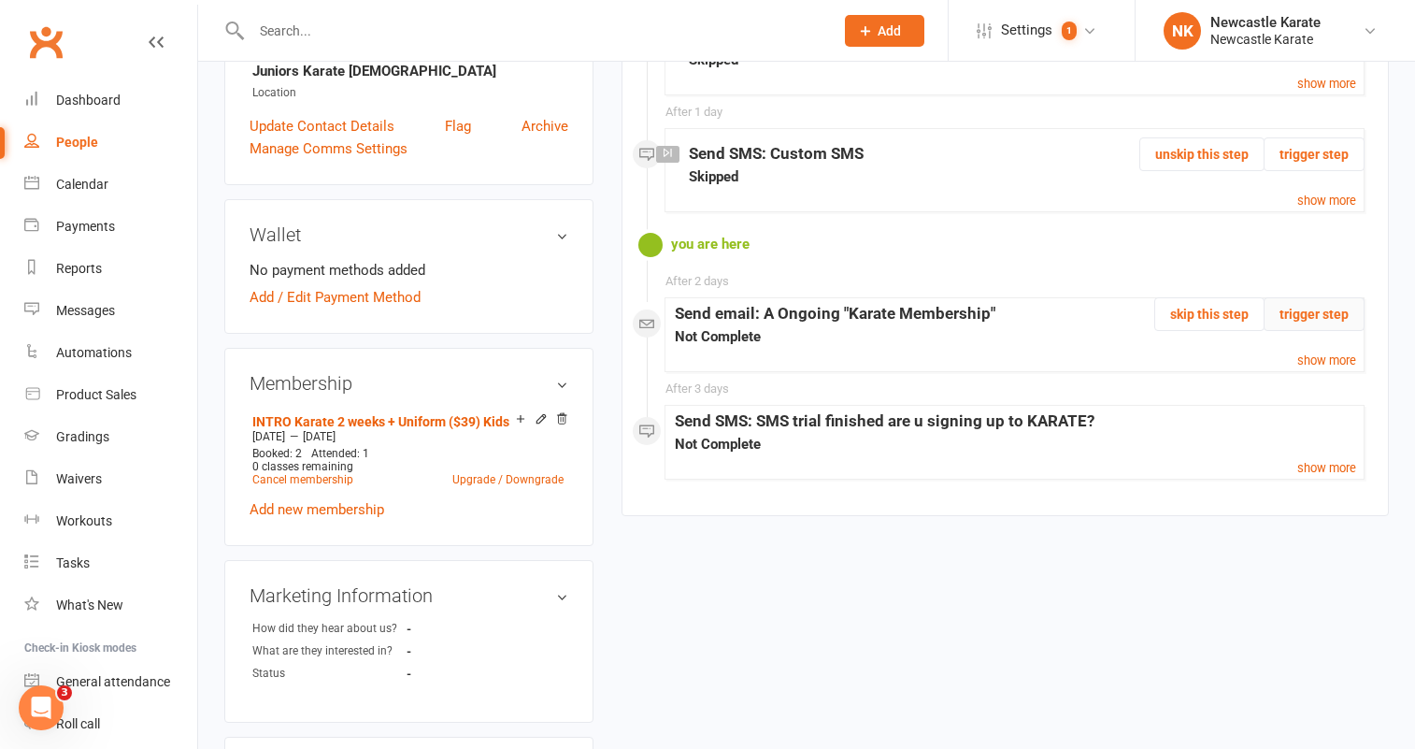
click at [1306, 315] on button "trigger step" at bounding box center [1313, 314] width 101 height 34
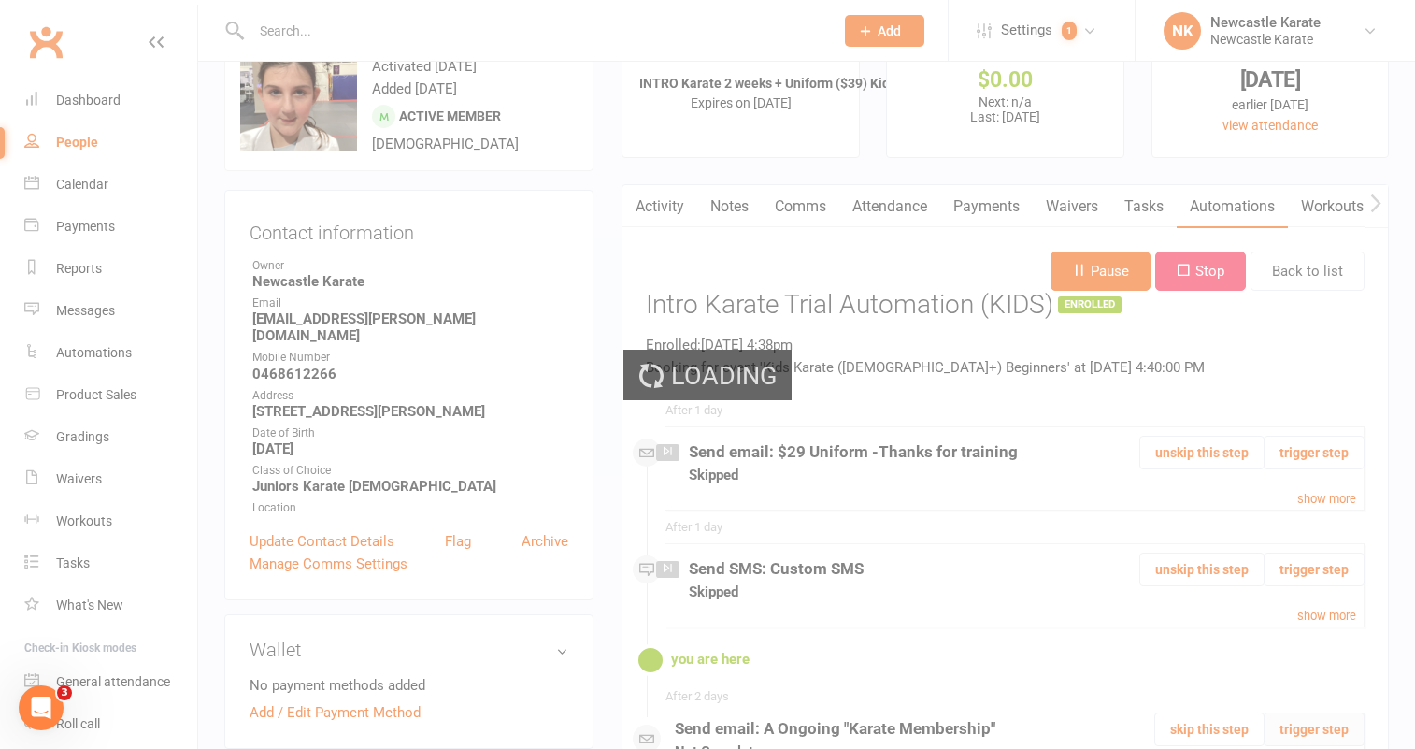
scroll to position [0, 0]
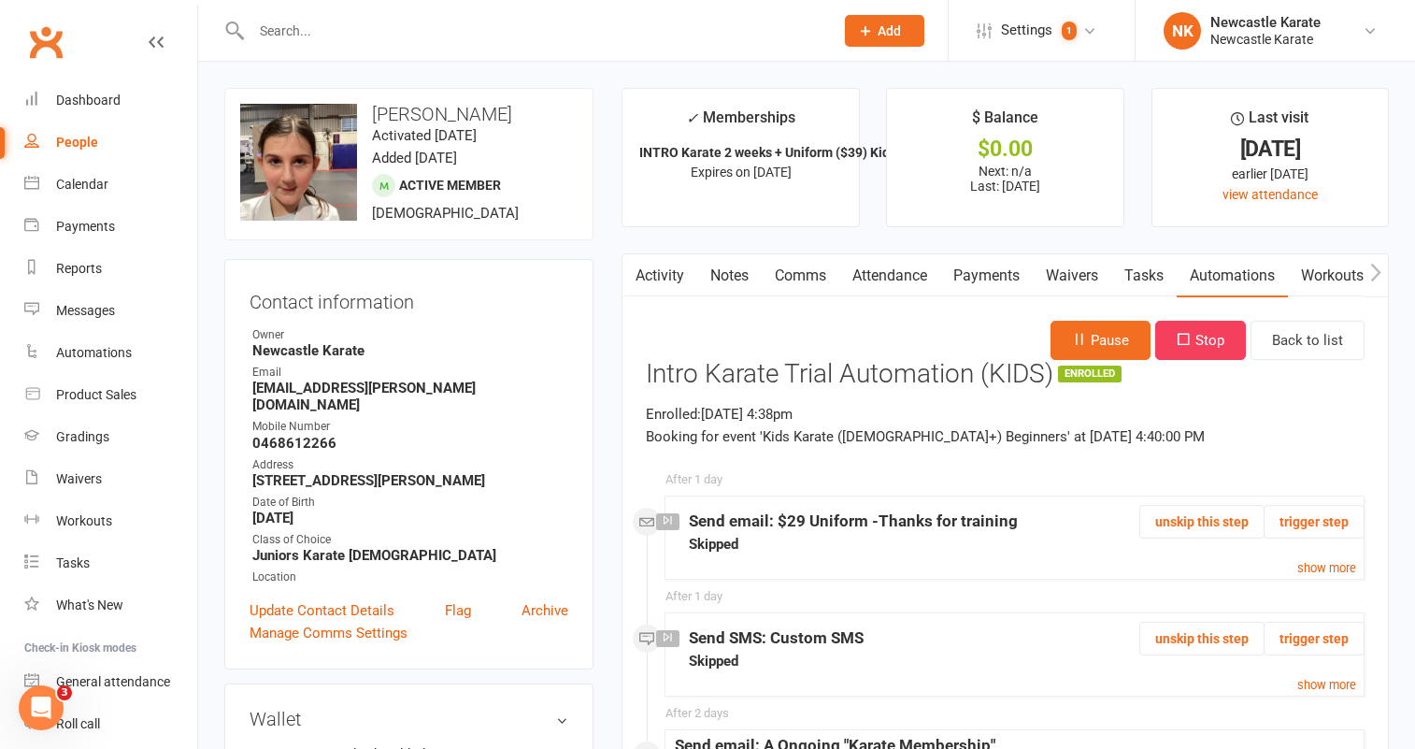
click at [58, 50] on link "Clubworx" at bounding box center [45, 42] width 47 height 47
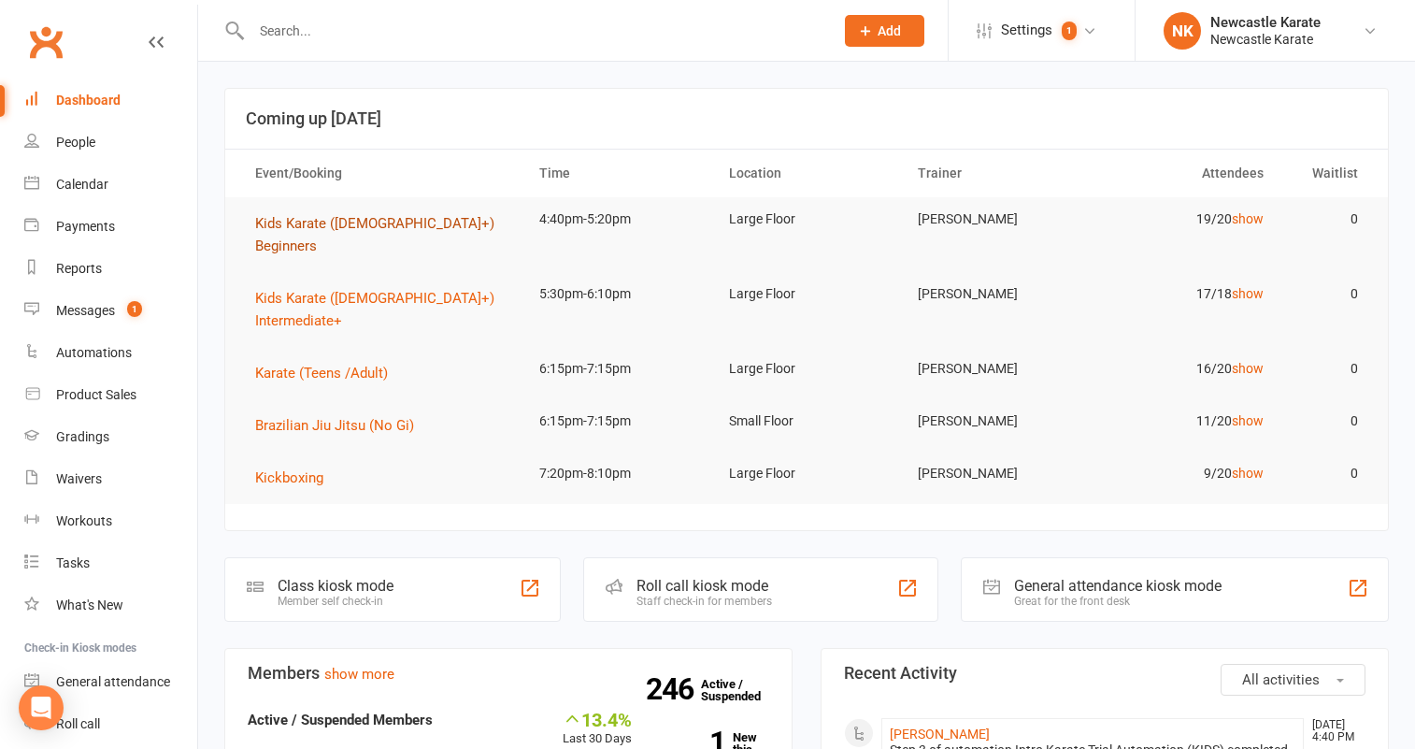
click at [348, 230] on span "Kids Karate ([DEMOGRAPHIC_DATA]+) Beginners" at bounding box center [374, 234] width 239 height 39
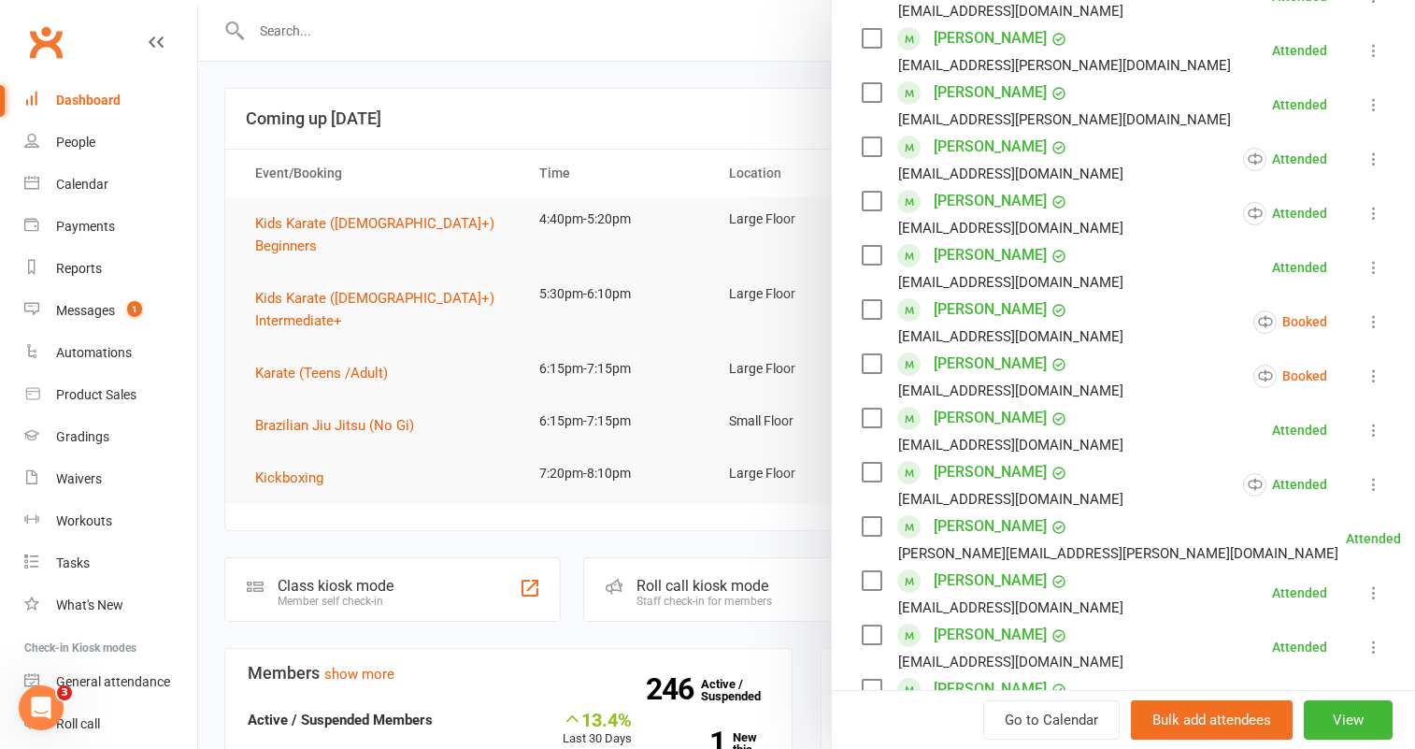
scroll to position [540, 0]
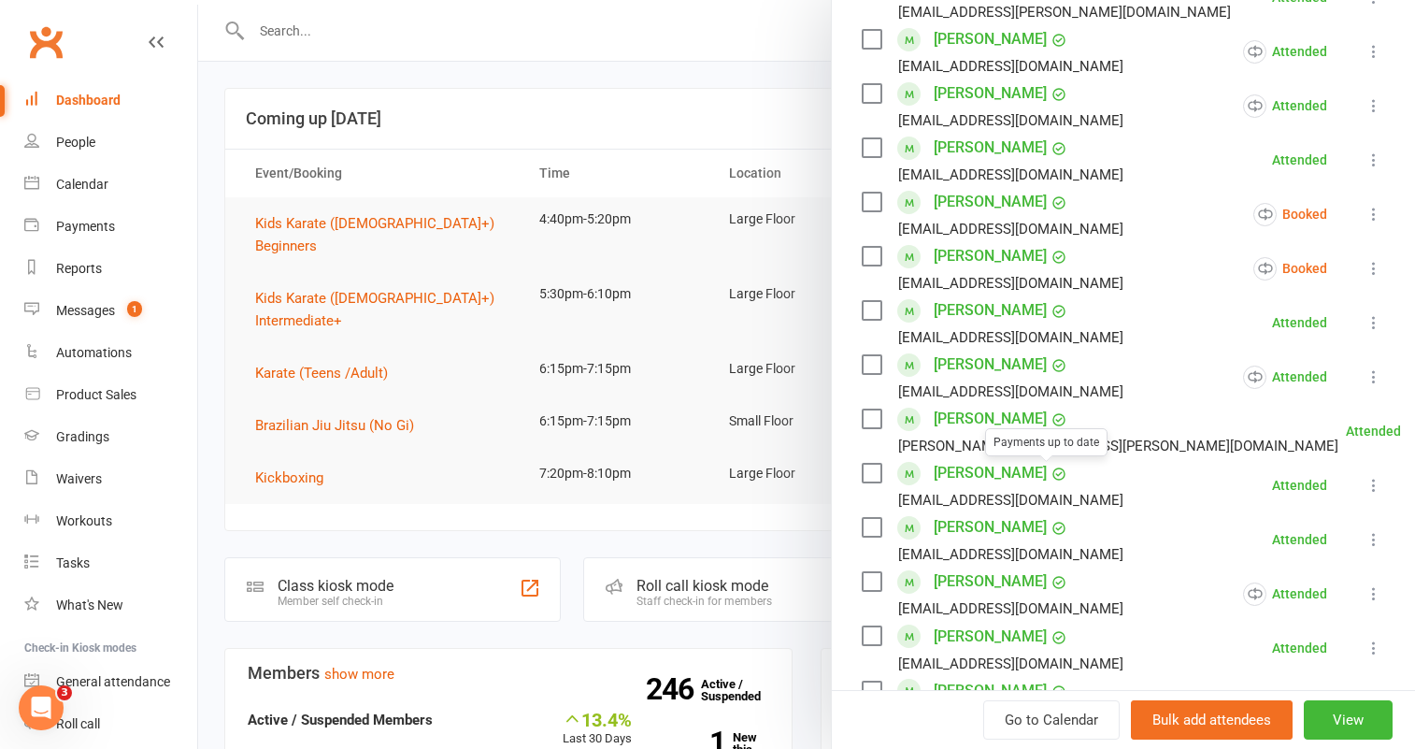
click at [992, 474] on link "[PERSON_NAME]" at bounding box center [990, 473] width 113 height 30
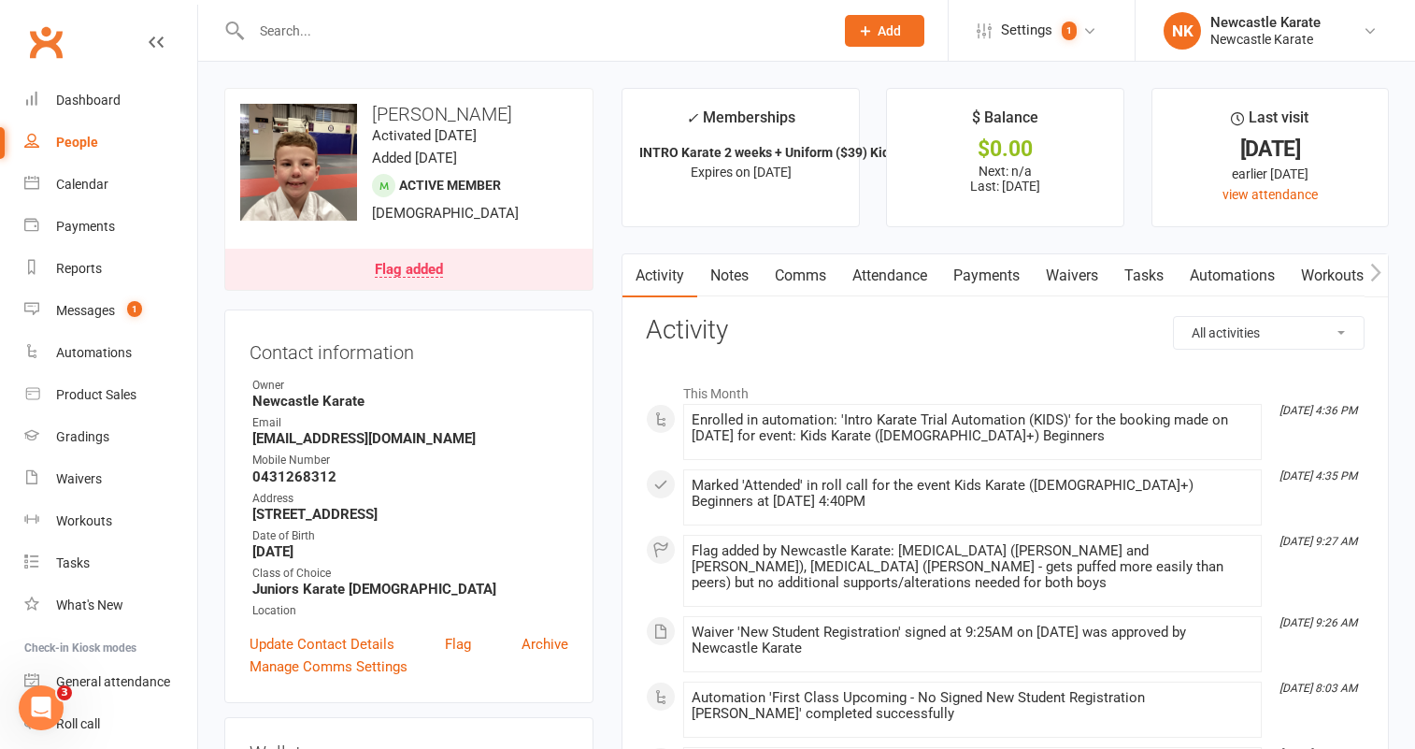
click at [734, 278] on link "Notes" at bounding box center [729, 275] width 64 height 43
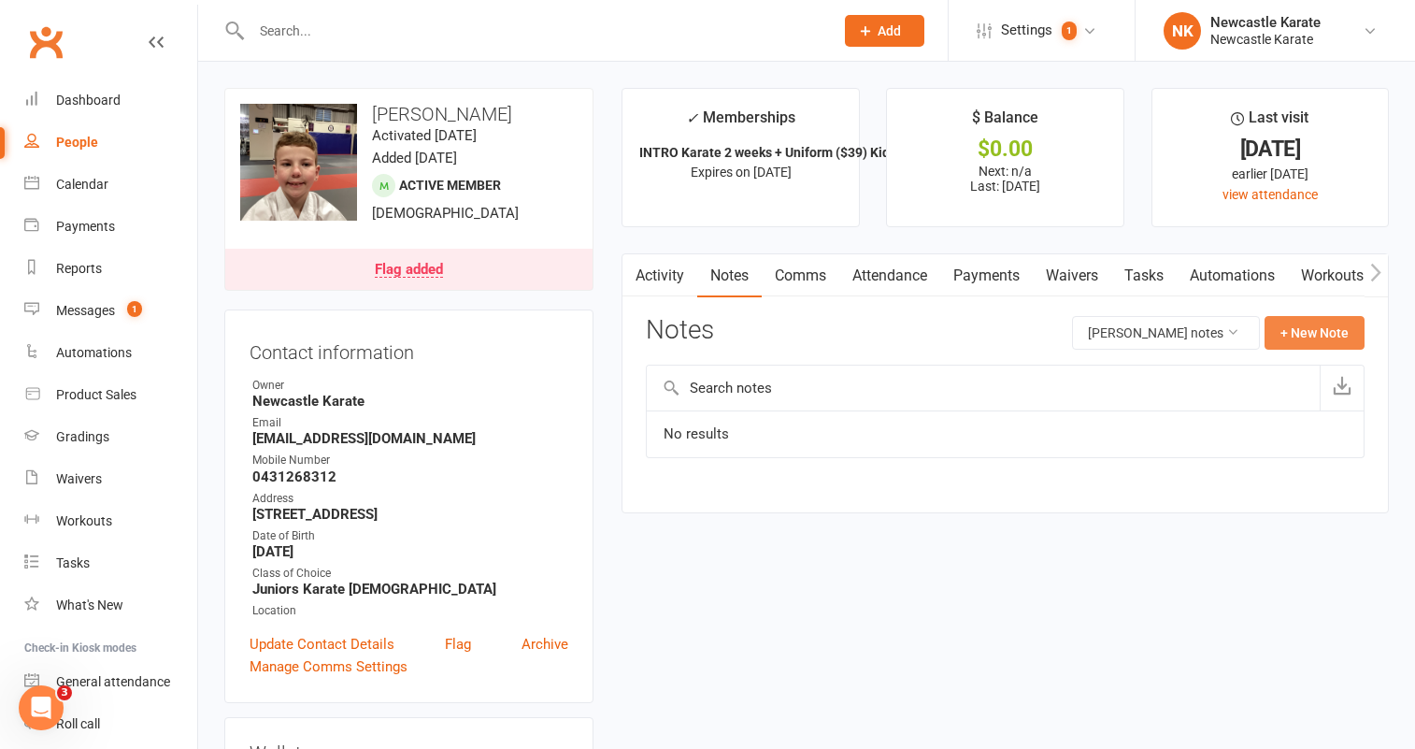
click at [1321, 332] on button "+ New Note" at bounding box center [1314, 333] width 100 height 34
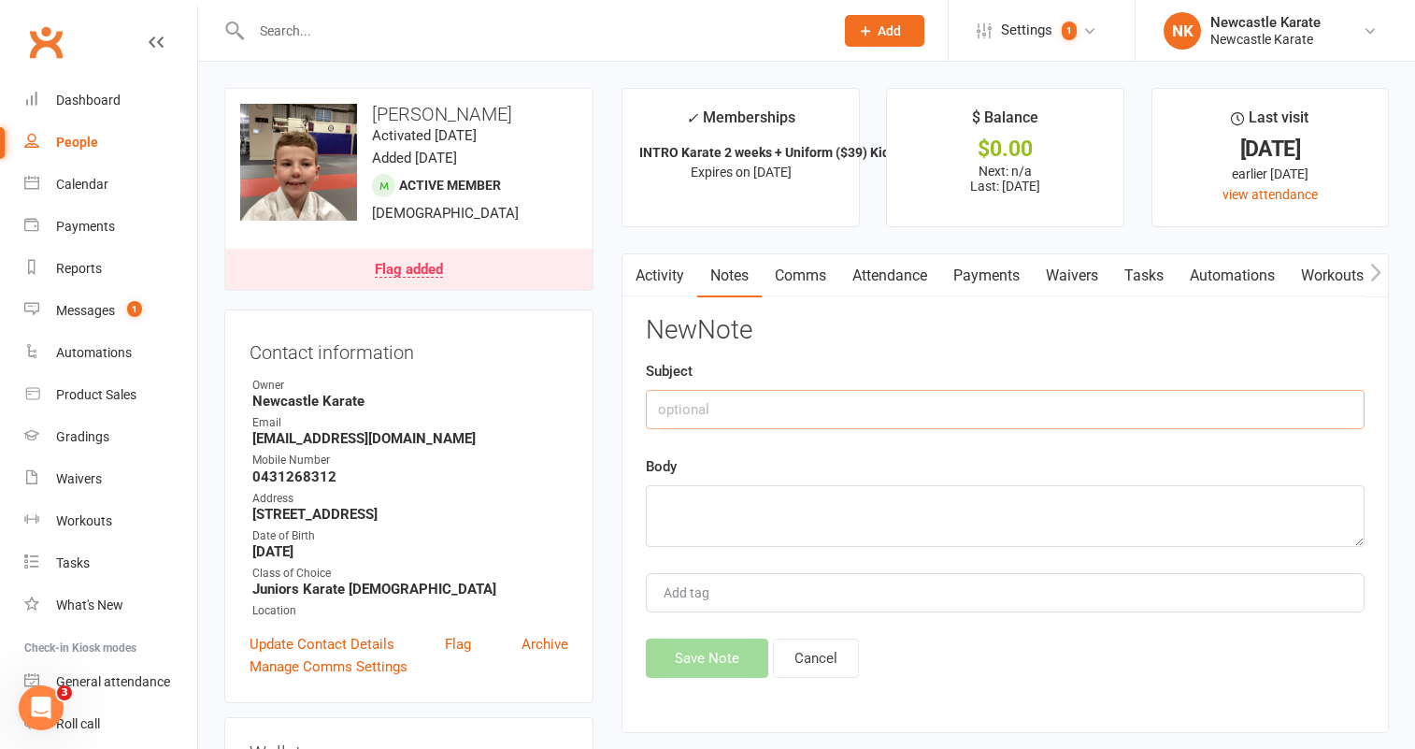
click at [731, 410] on input "text" at bounding box center [1005, 409] width 719 height 39
paste input "Taken gi."
type input "Taken gi."
click at [719, 513] on textarea at bounding box center [1005, 516] width 719 height 62
type textarea "."
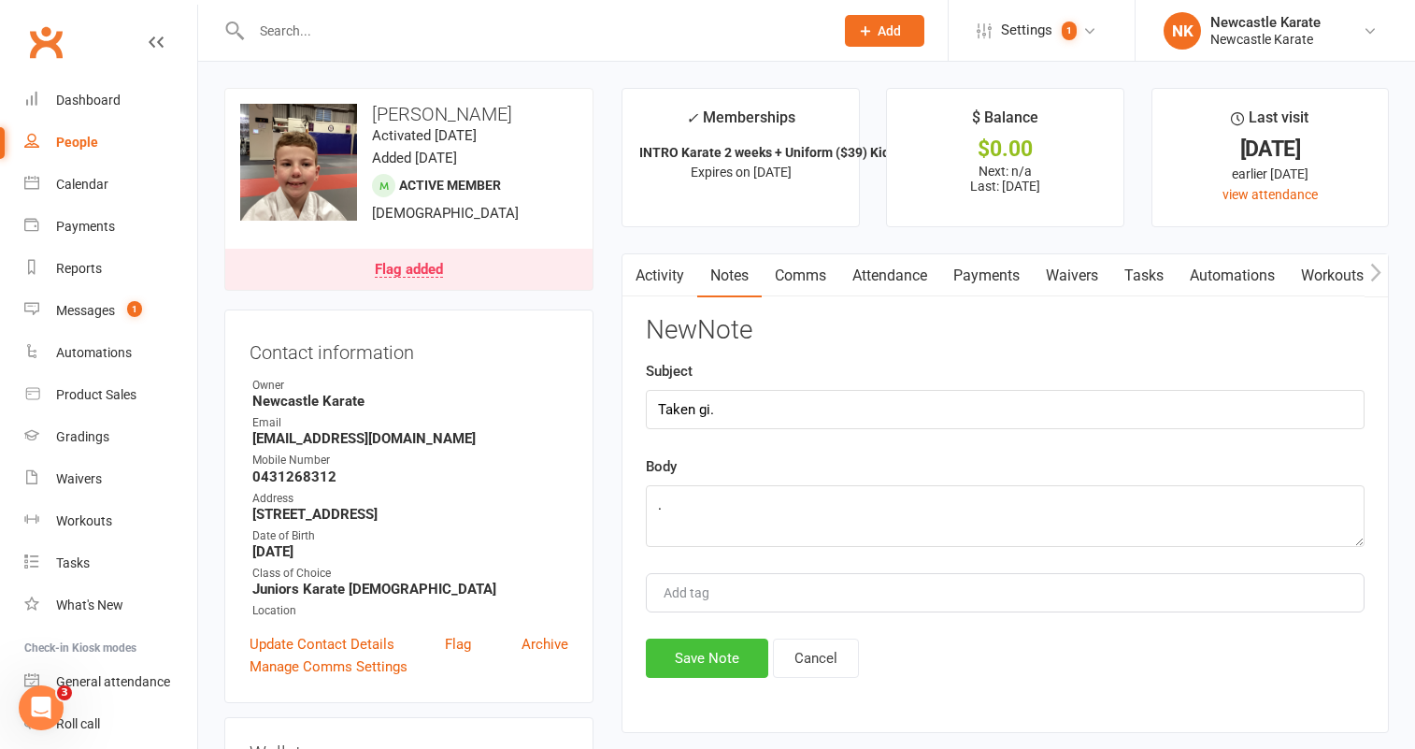
click at [720, 655] on button "Save Note" at bounding box center [707, 657] width 122 height 39
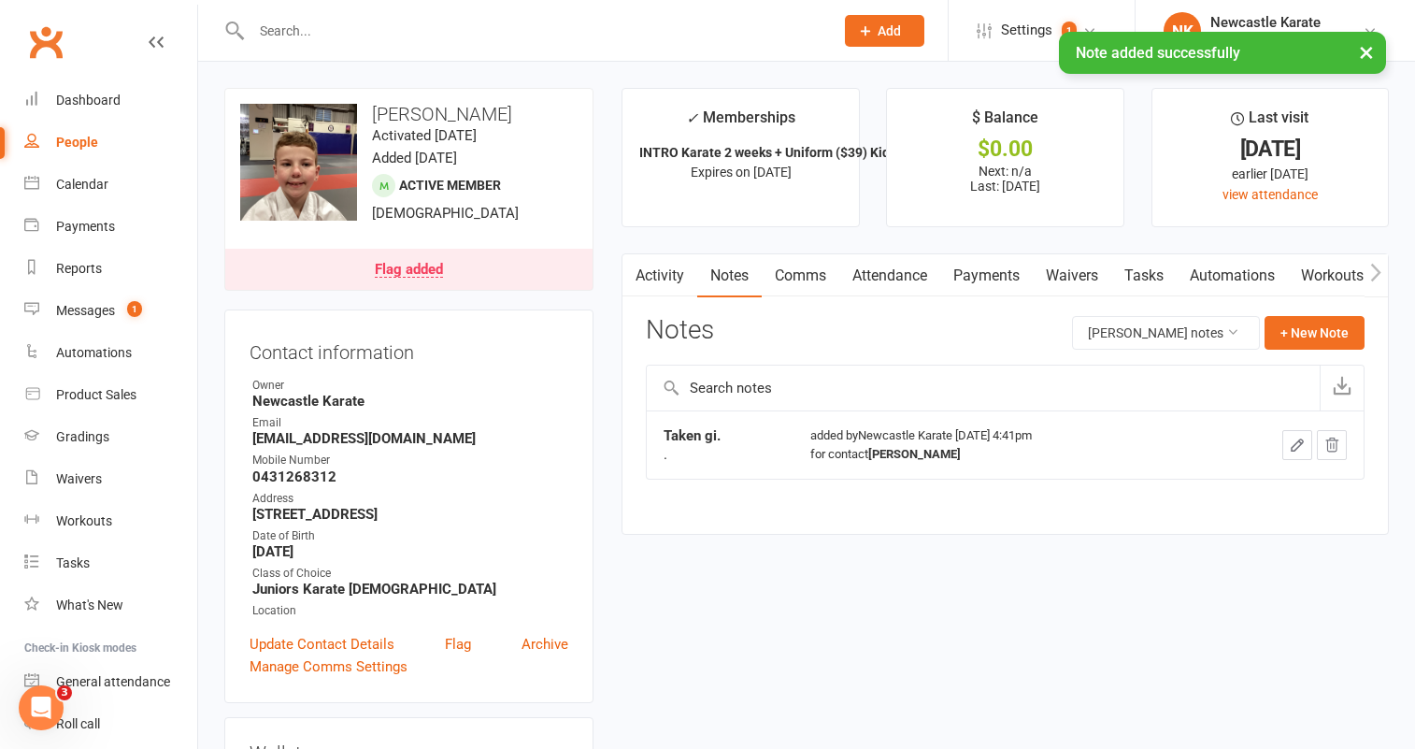
click at [1234, 279] on link "Automations" at bounding box center [1232, 275] width 111 height 43
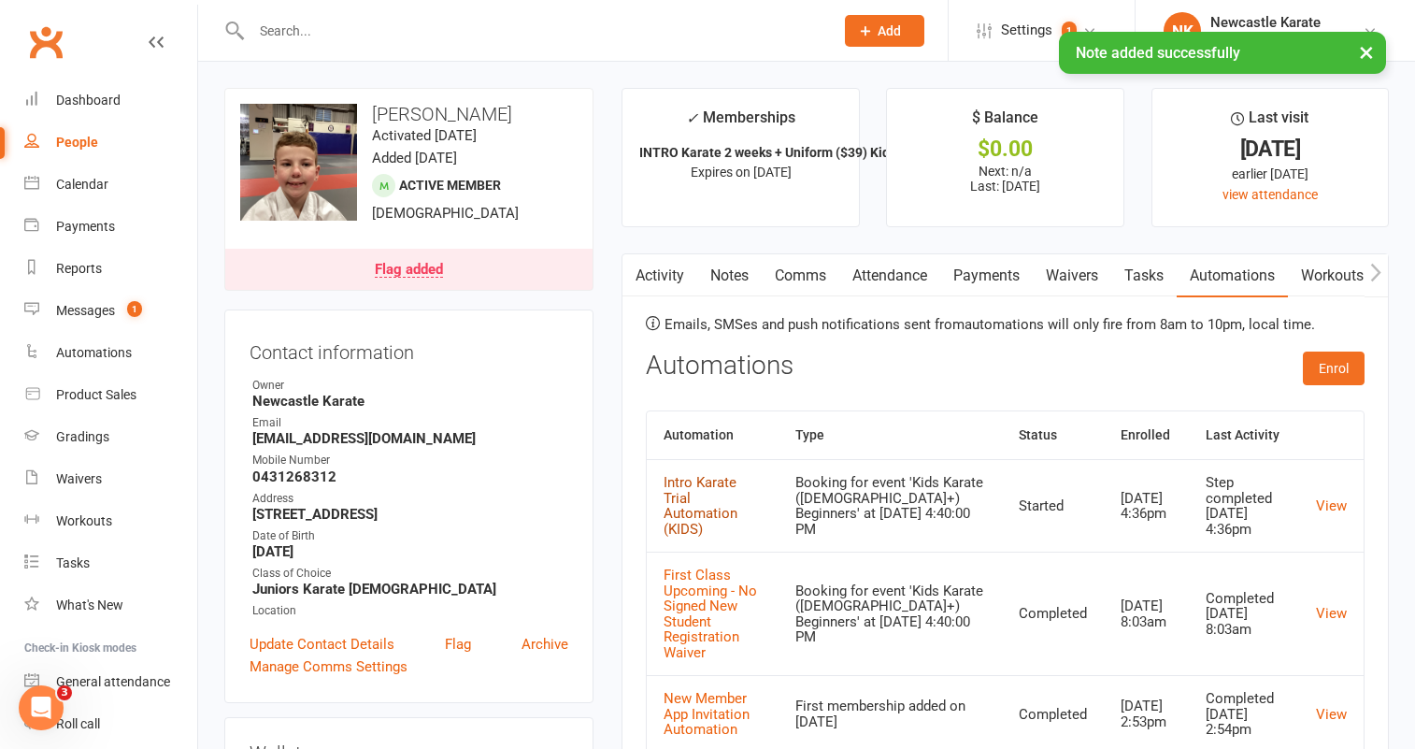
click at [719, 507] on link "Intro Karate Trial Automation (KIDS)" at bounding box center [700, 506] width 74 height 64
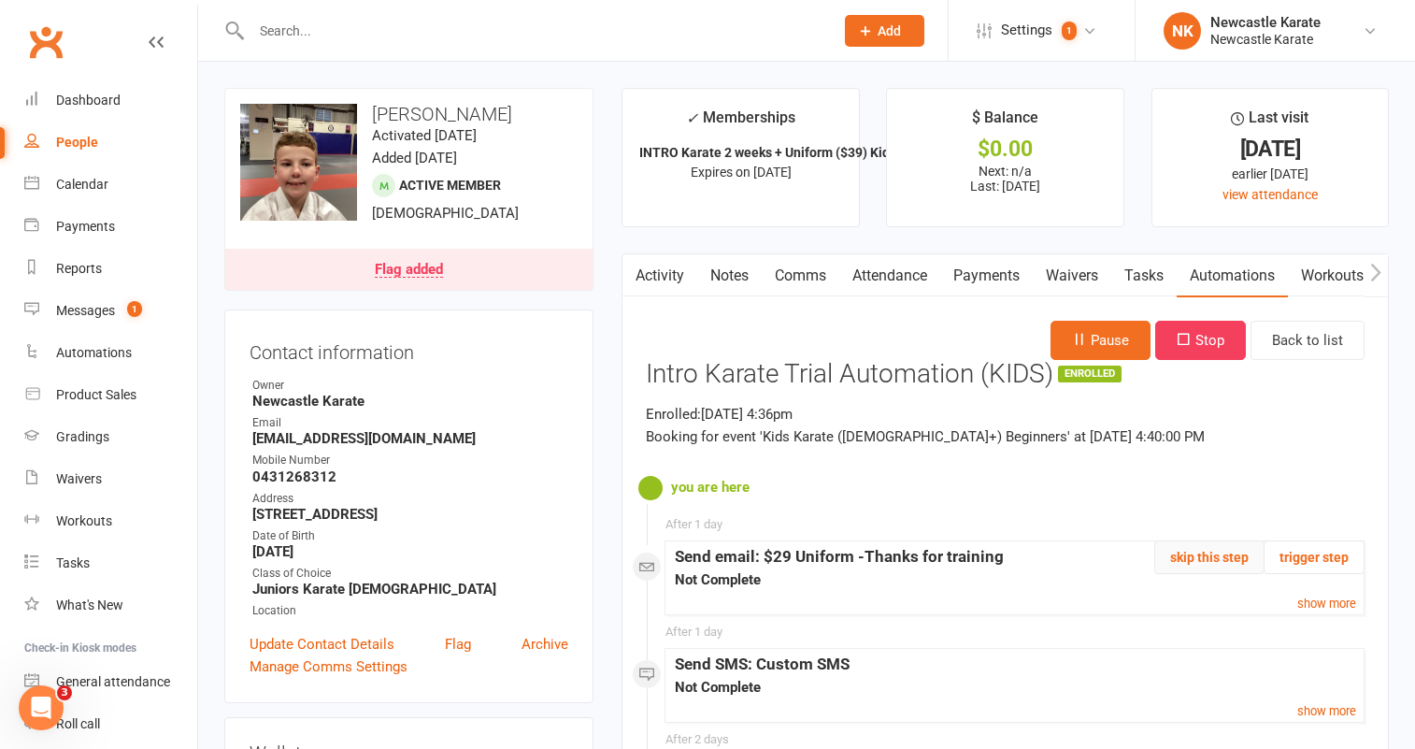
click at [1236, 558] on button "skip this step" at bounding box center [1209, 557] width 110 height 34
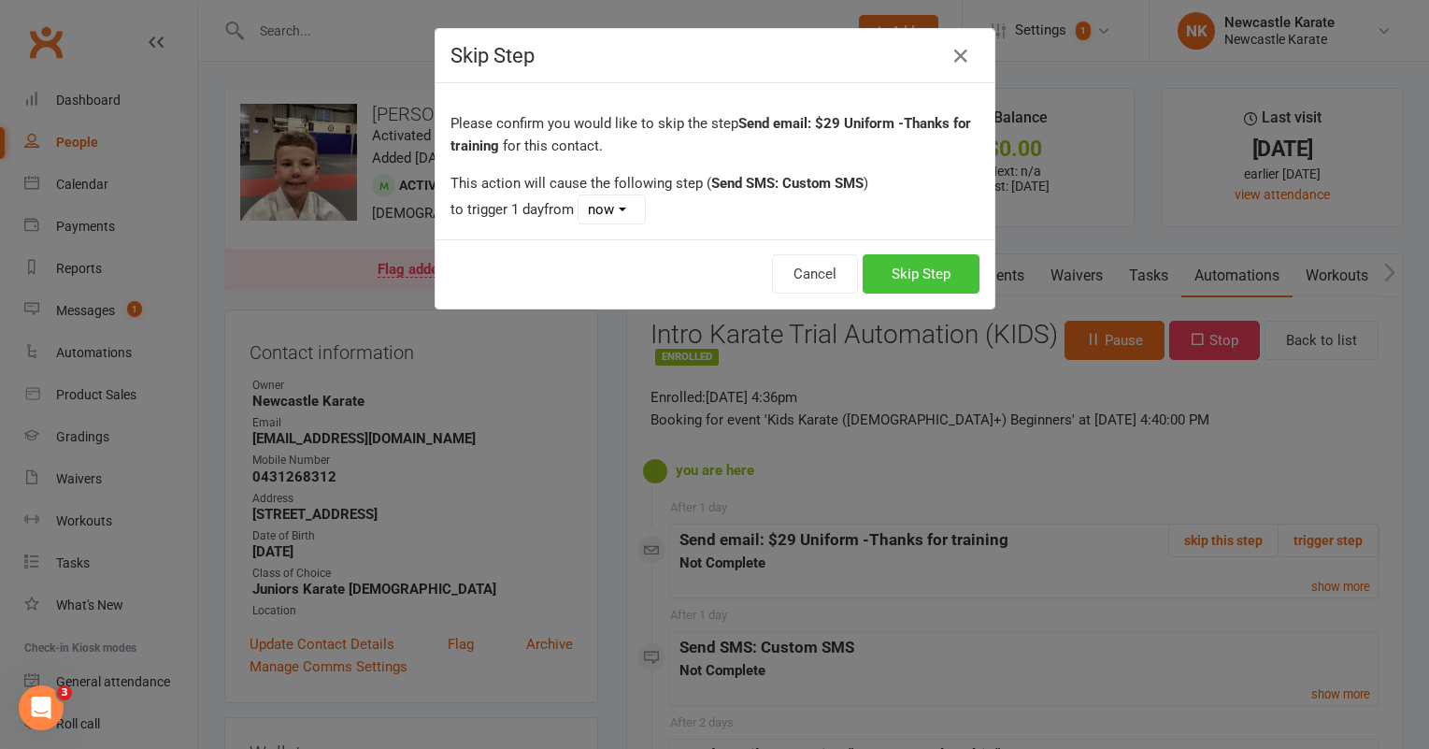
click at [930, 274] on button "Skip Step" at bounding box center [921, 273] width 117 height 39
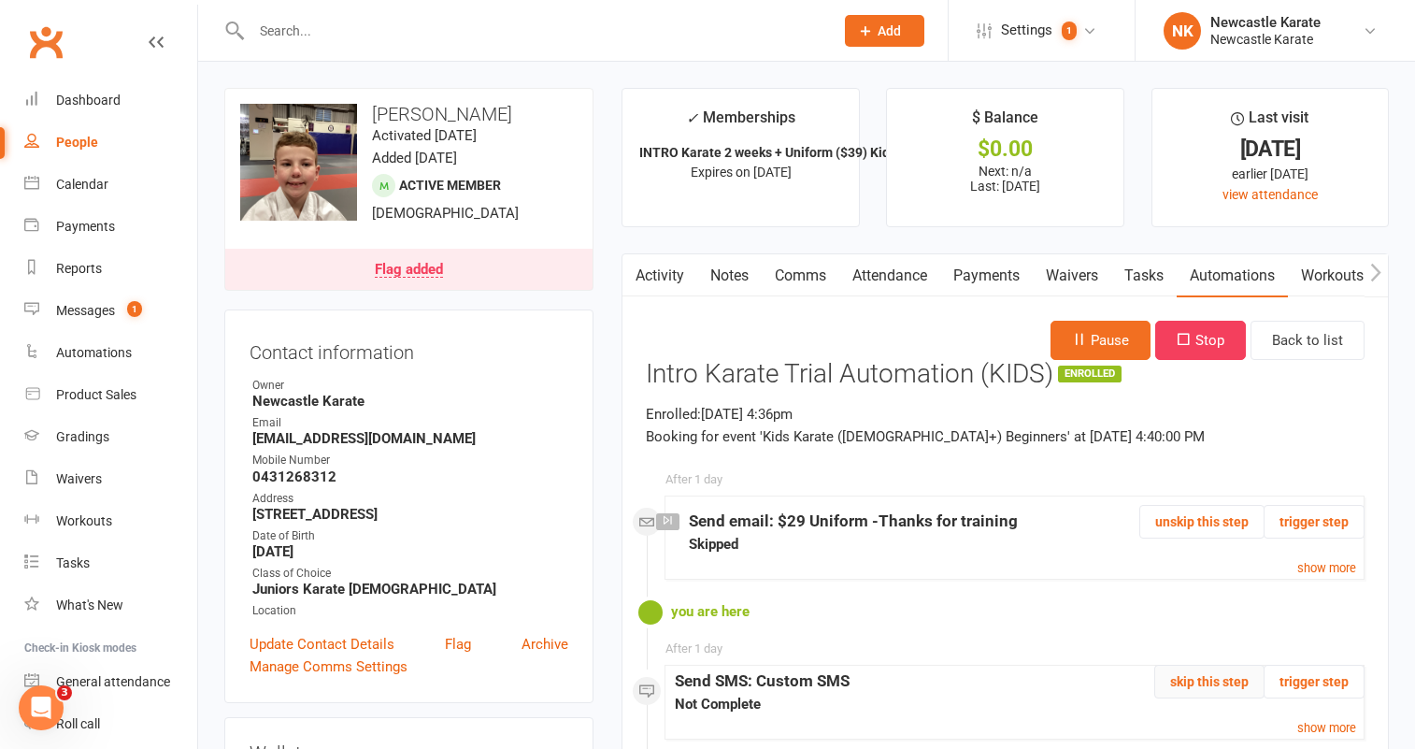
click at [1214, 686] on button "skip this step" at bounding box center [1209, 681] width 110 height 34
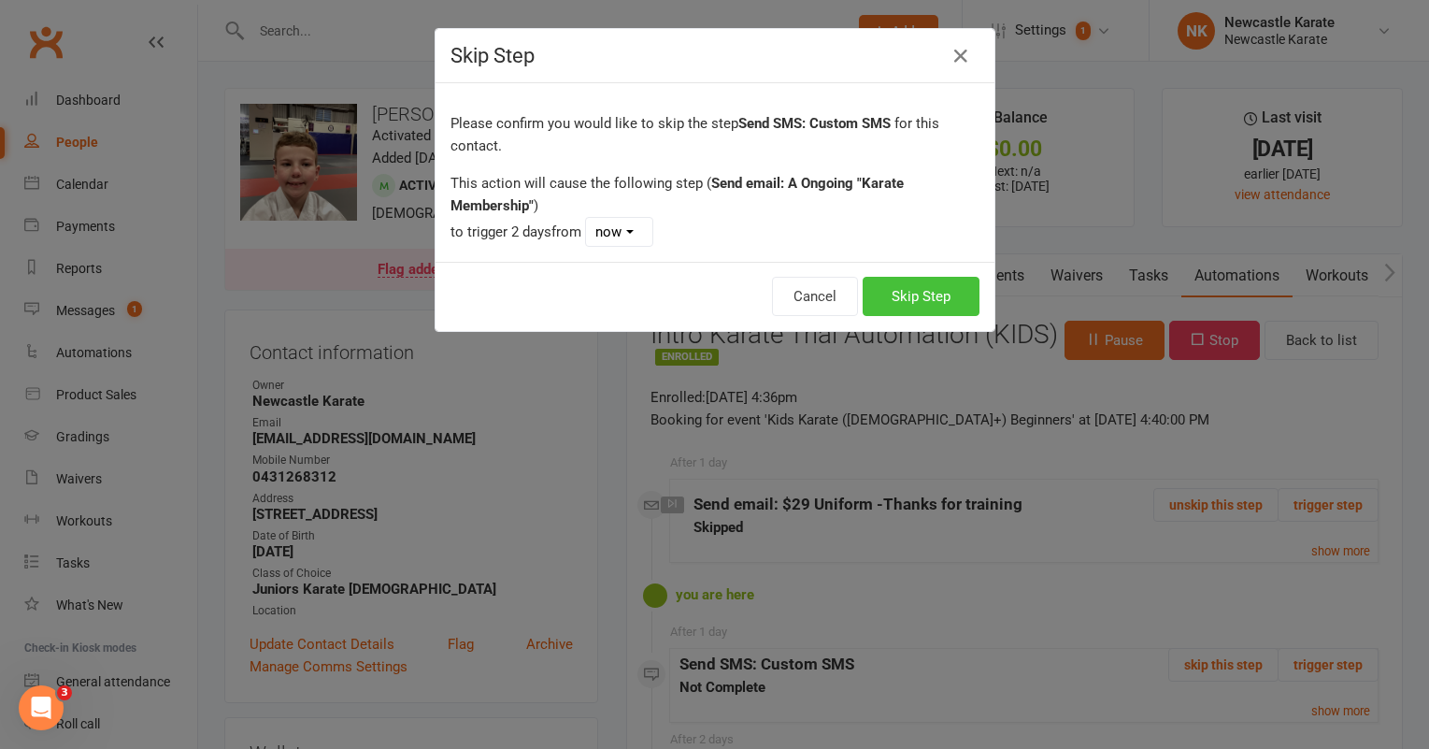
click at [921, 307] on button "Skip Step" at bounding box center [921, 296] width 117 height 39
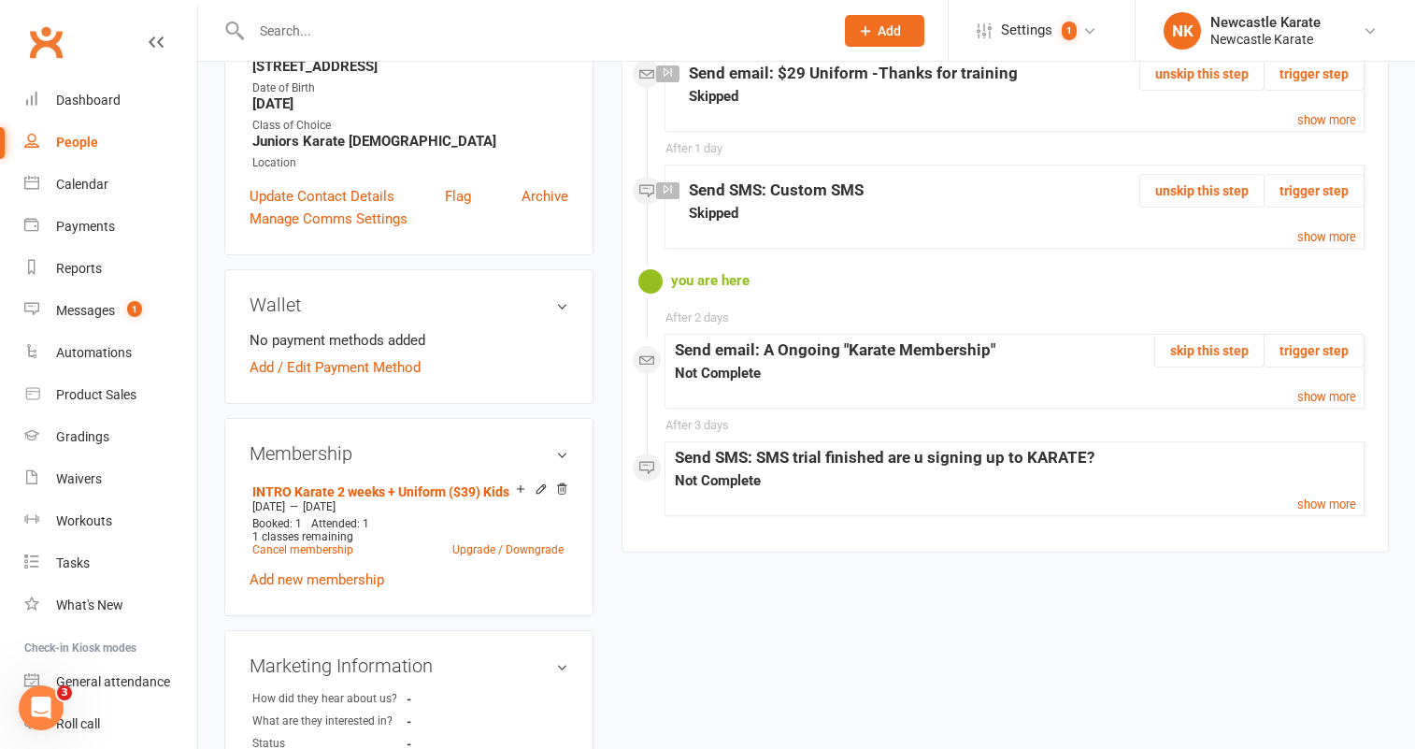
scroll to position [446, 0]
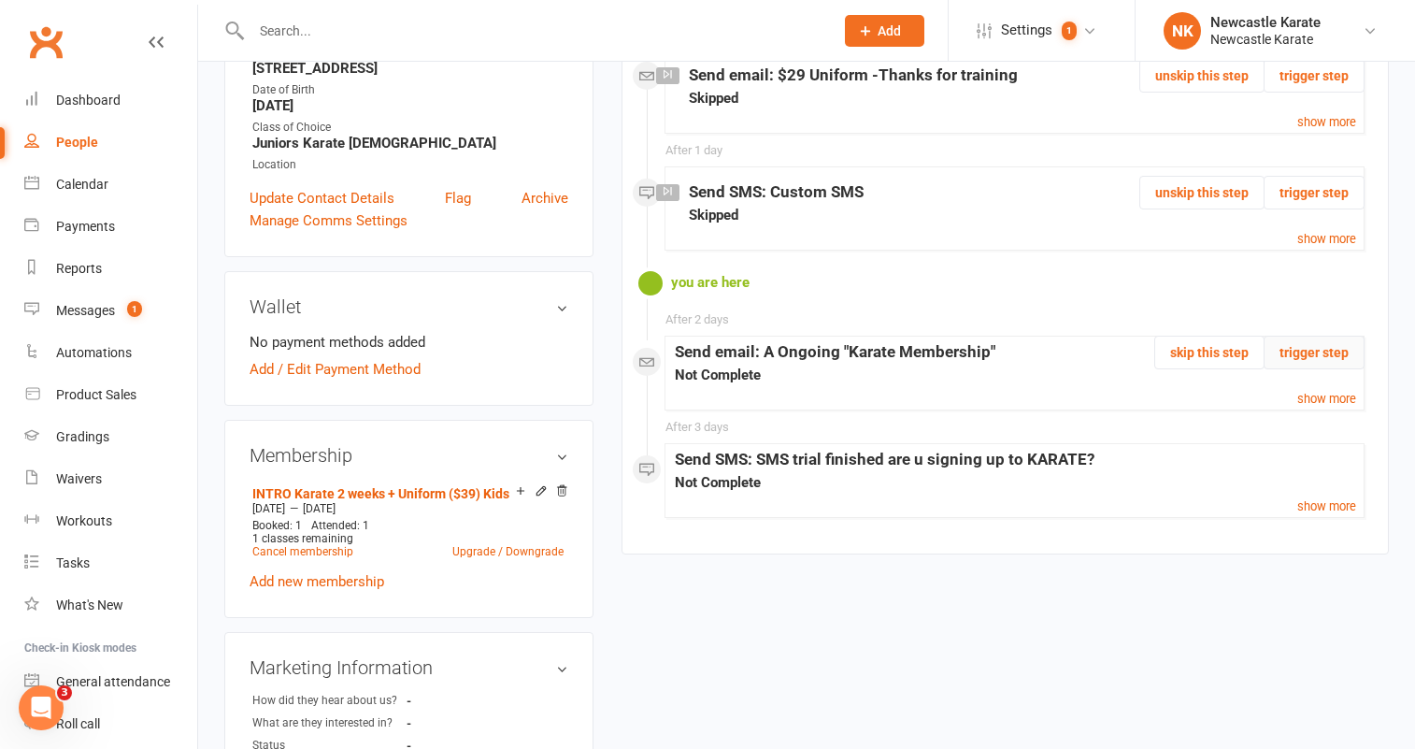
click at [1316, 358] on button "trigger step" at bounding box center [1313, 352] width 101 height 34
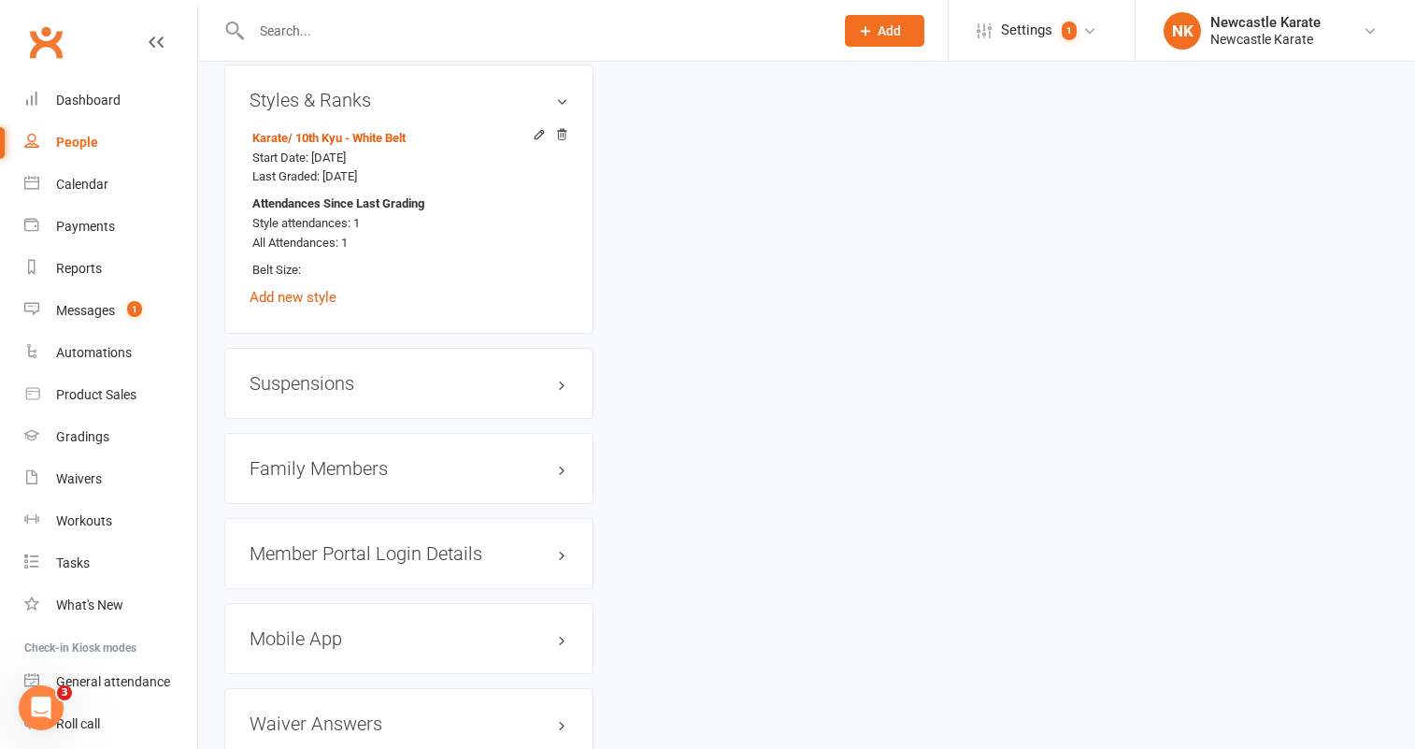
scroll to position [1405, 0]
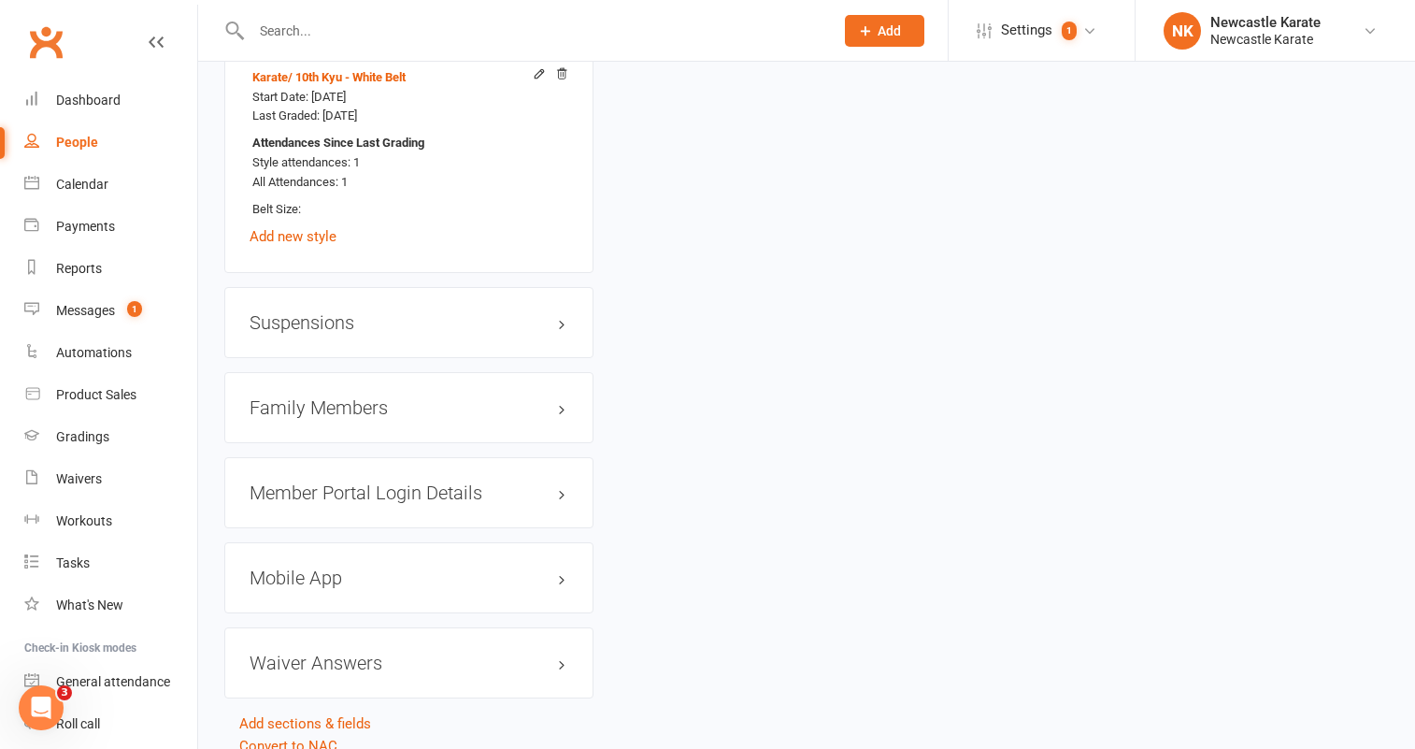
click at [346, 405] on h3 "Family Members" at bounding box center [409, 407] width 319 height 21
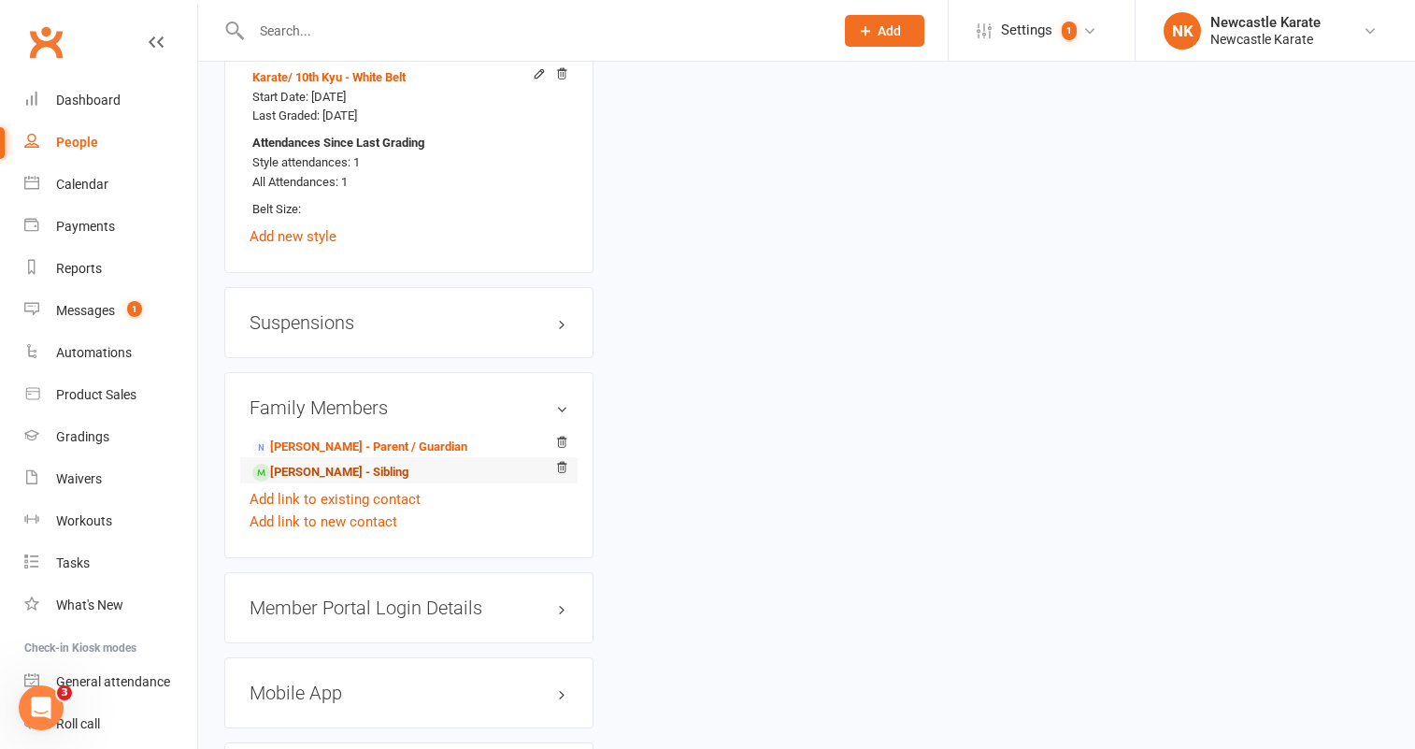
click at [352, 471] on link "Nolan Richards - Sibling" at bounding box center [330, 473] width 156 height 20
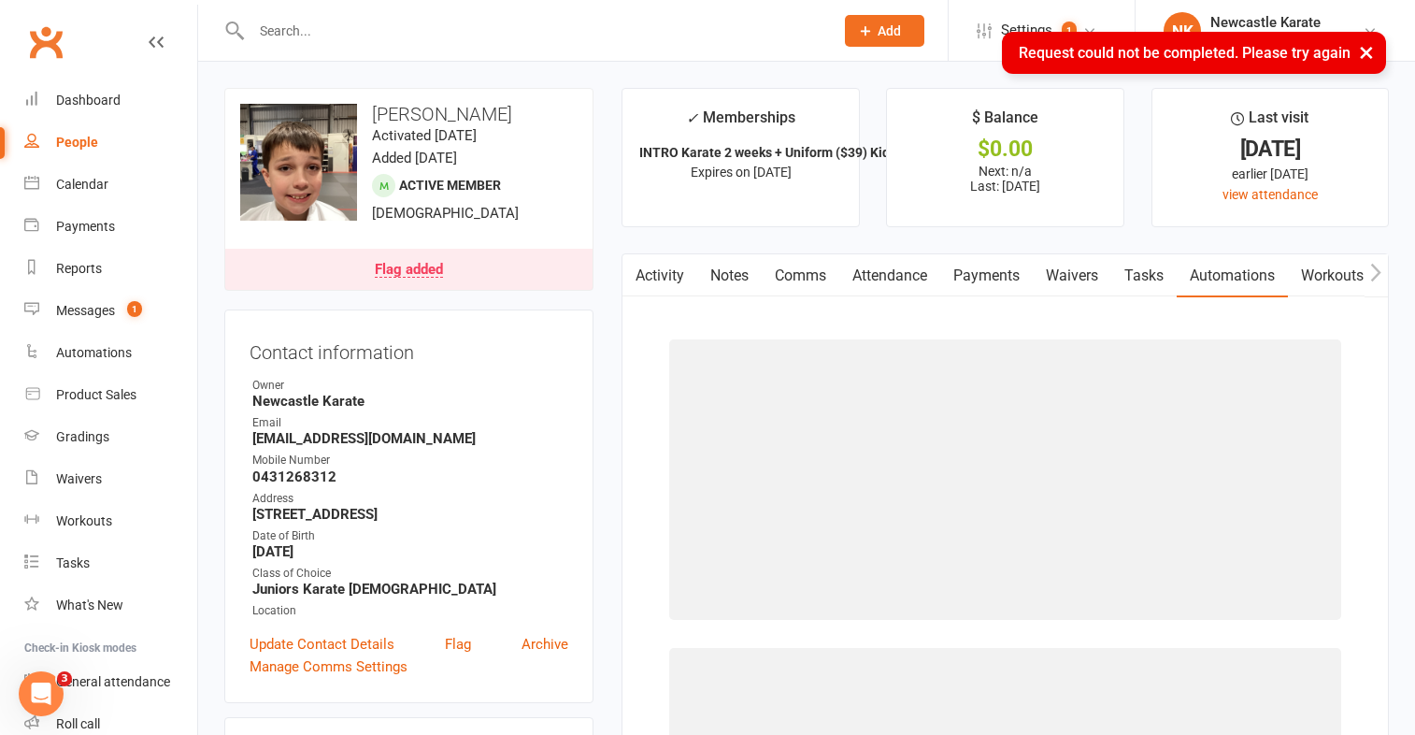
click at [732, 275] on link "Notes" at bounding box center [729, 275] width 64 height 43
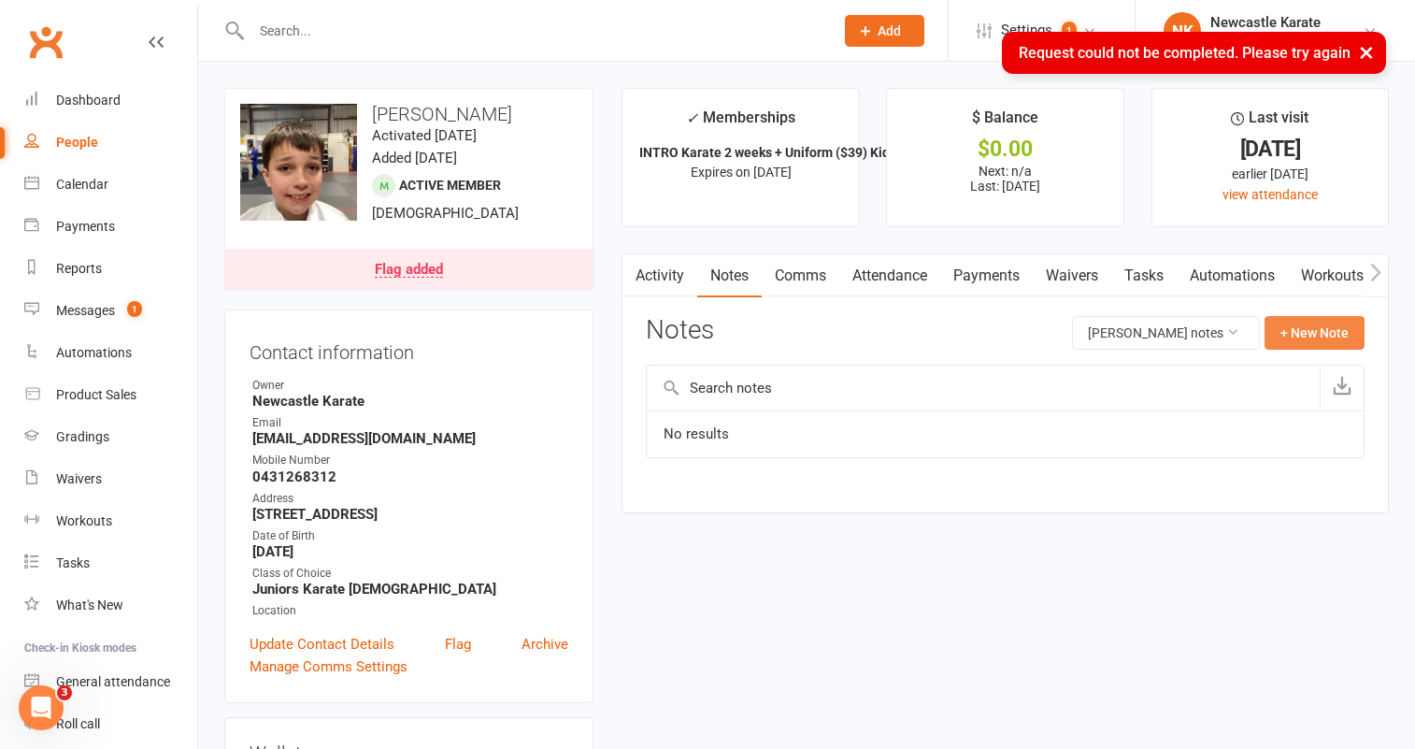
click at [1341, 333] on button "+ New Note" at bounding box center [1314, 333] width 100 height 34
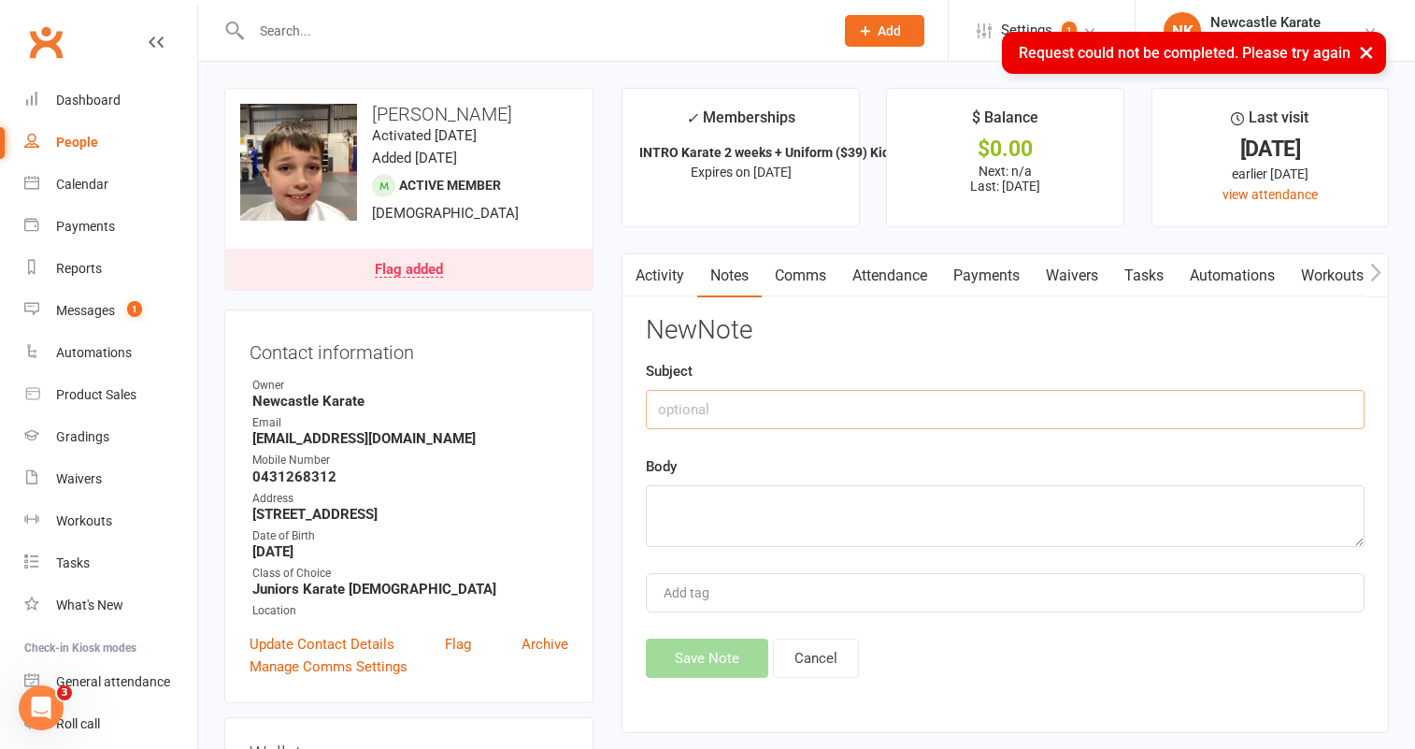
click at [664, 415] on input "text" at bounding box center [1005, 409] width 719 height 39
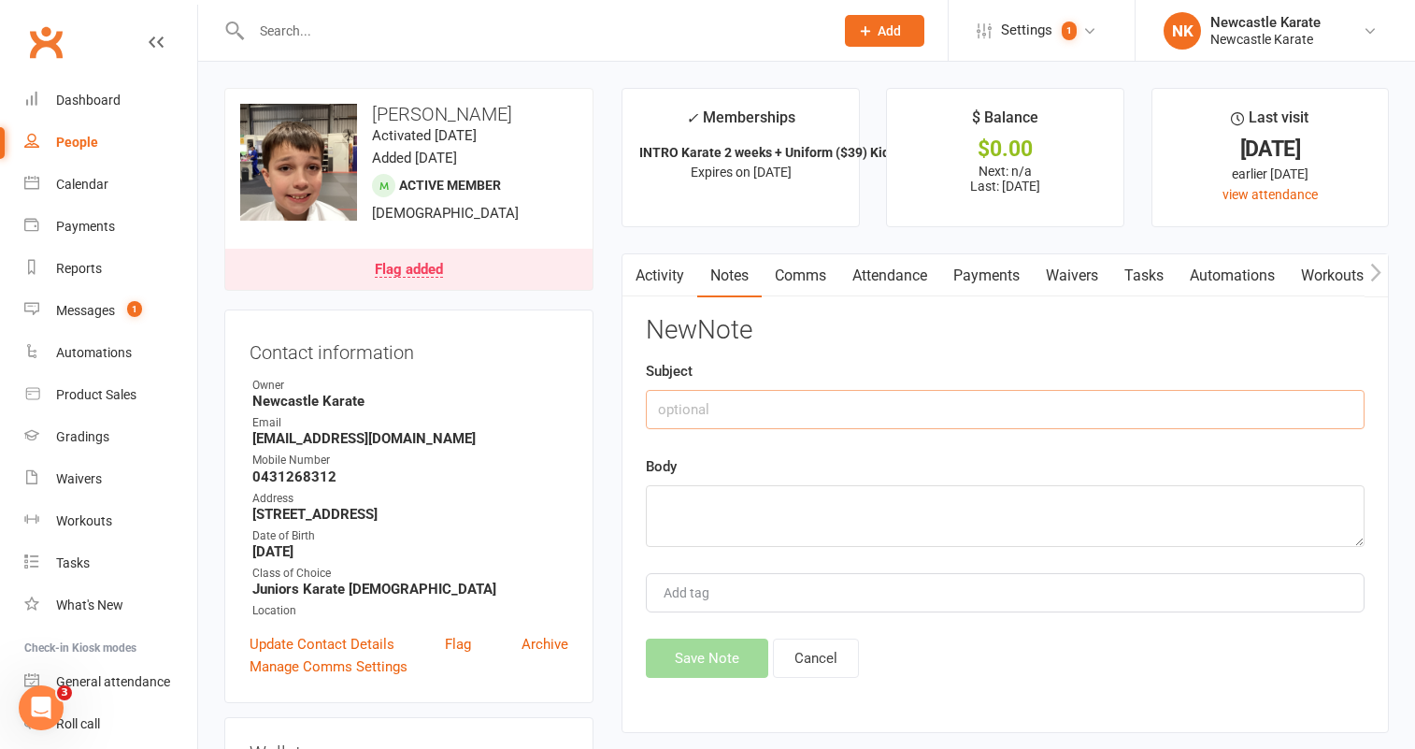
paste input "Taken gi."
type input "Taken gi."
click at [684, 506] on textarea at bounding box center [1005, 516] width 719 height 62
type textarea "."
drag, startPoint x: 689, startPoint y: 644, endPoint x: 778, endPoint y: 584, distance: 107.0
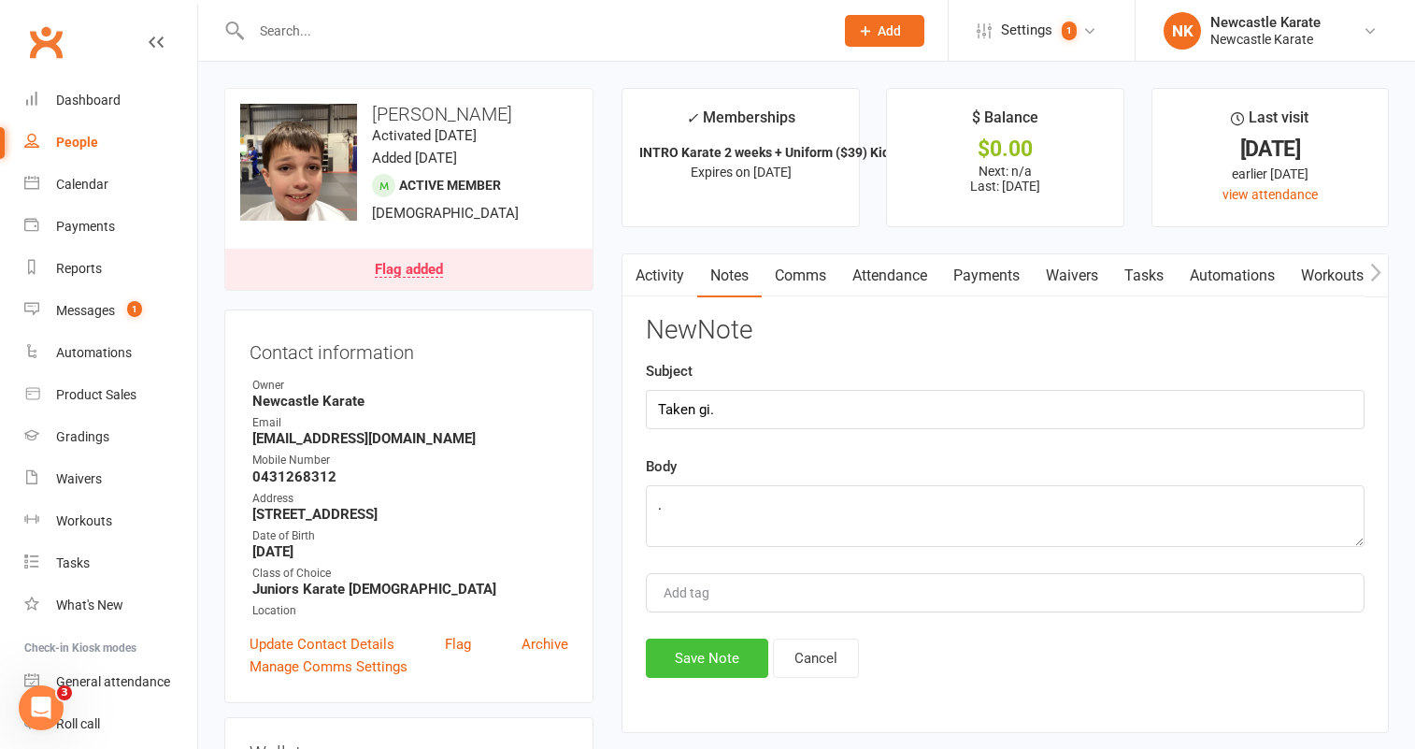
click at [690, 644] on button "Save Note" at bounding box center [707, 657] width 122 height 39
